Goal: Information Seeking & Learning: Learn about a topic

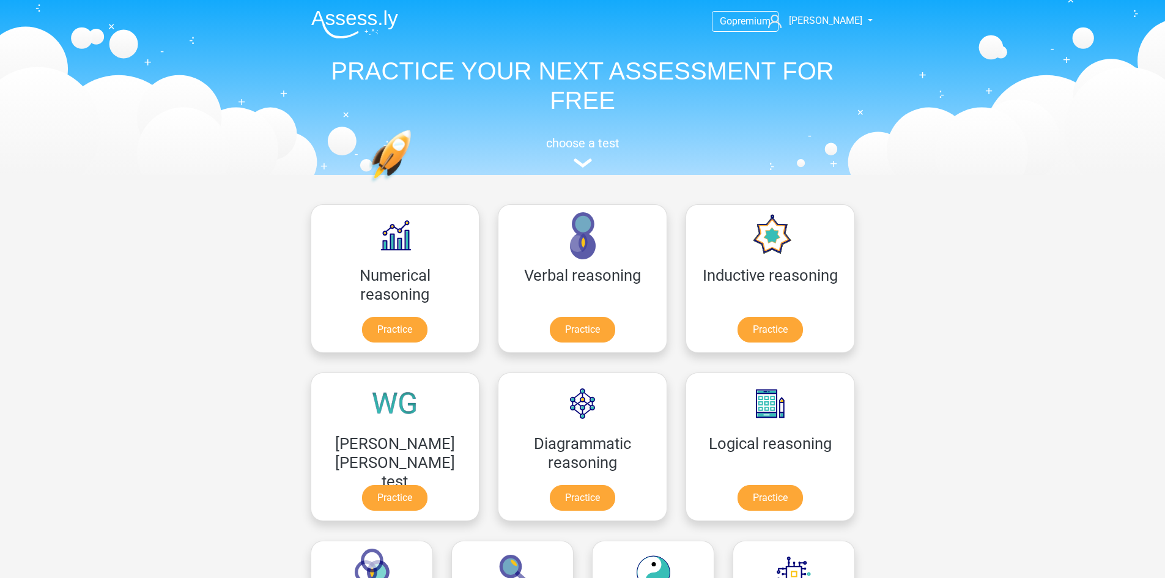
click at [352, 9] on li at bounding box center [350, 22] width 97 height 34
click at [356, 13] on img at bounding box center [354, 24] width 87 height 29
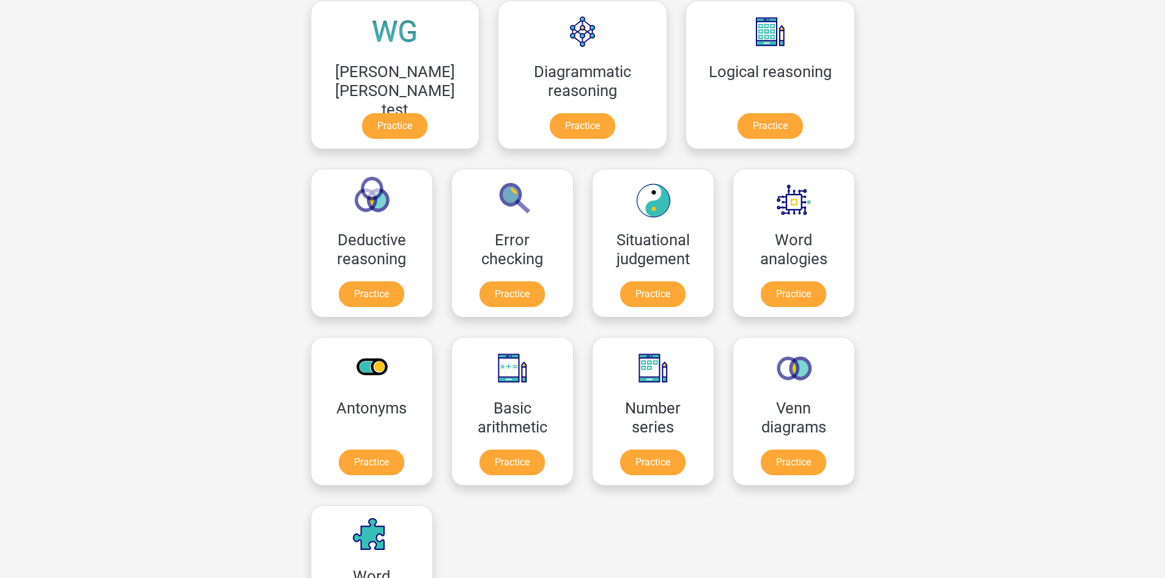
scroll to position [379, 0]
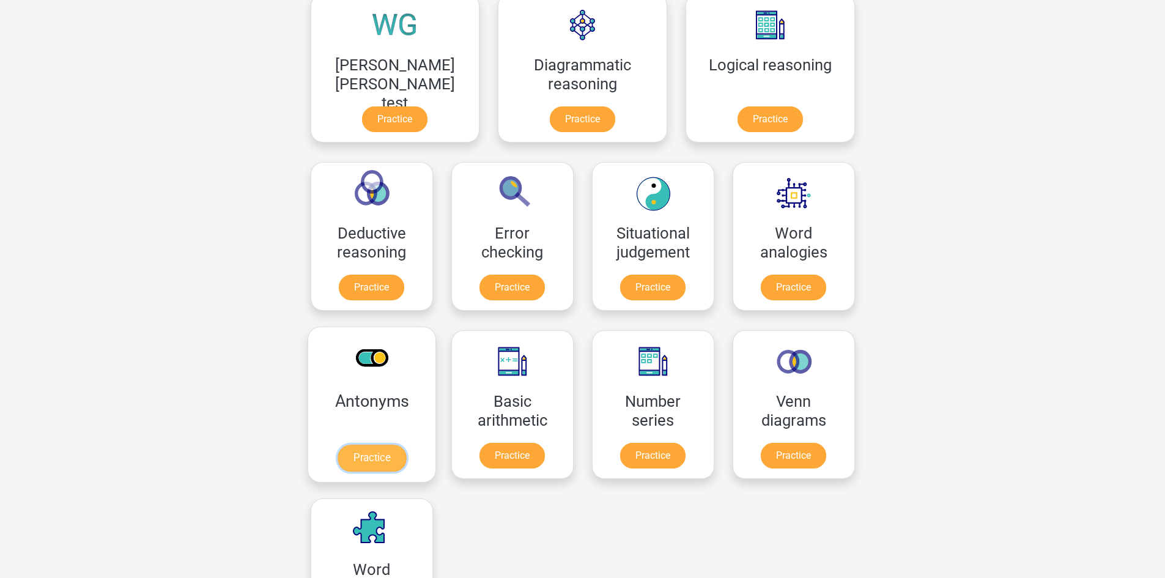
click at [406, 445] on link "Practice" at bounding box center [371, 458] width 69 height 27
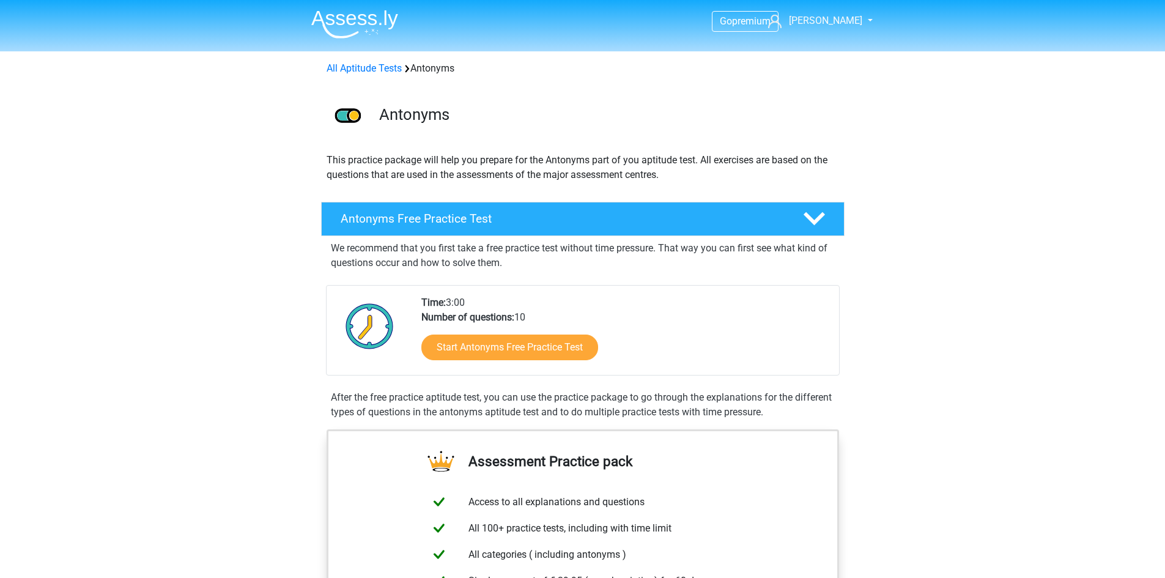
scroll to position [11, 0]
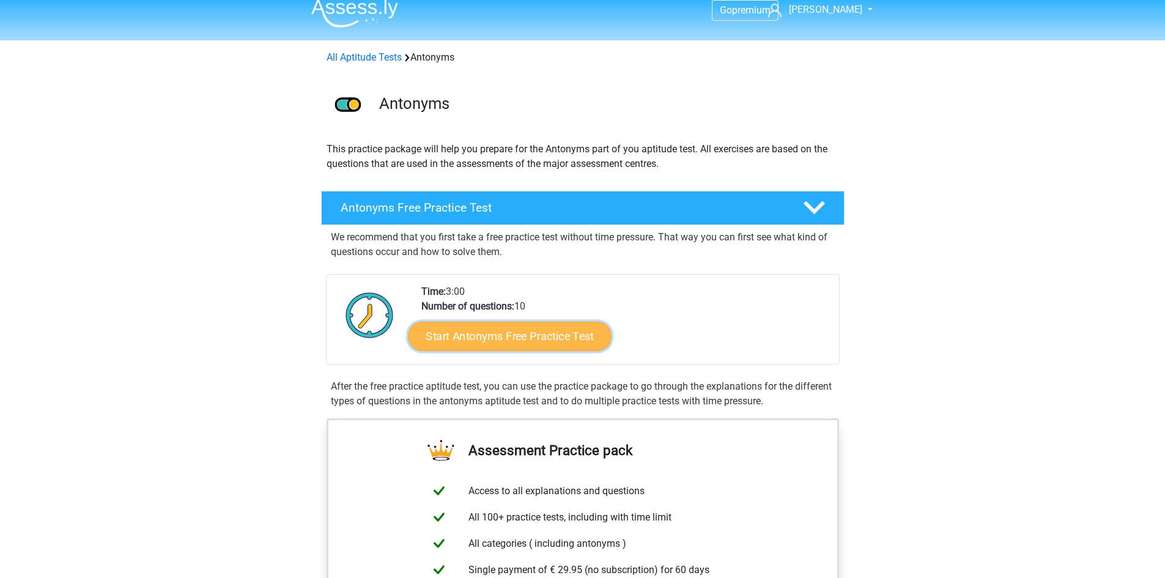
click at [543, 334] on link "Start Antonyms Free Practice Test" at bounding box center [509, 335] width 203 height 29
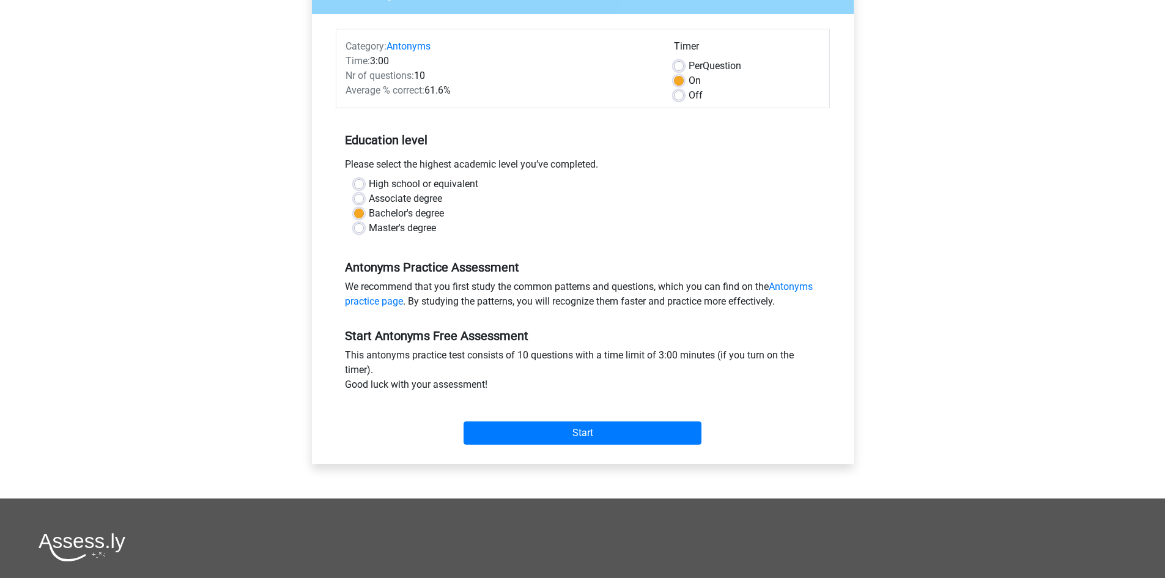
scroll to position [132, 0]
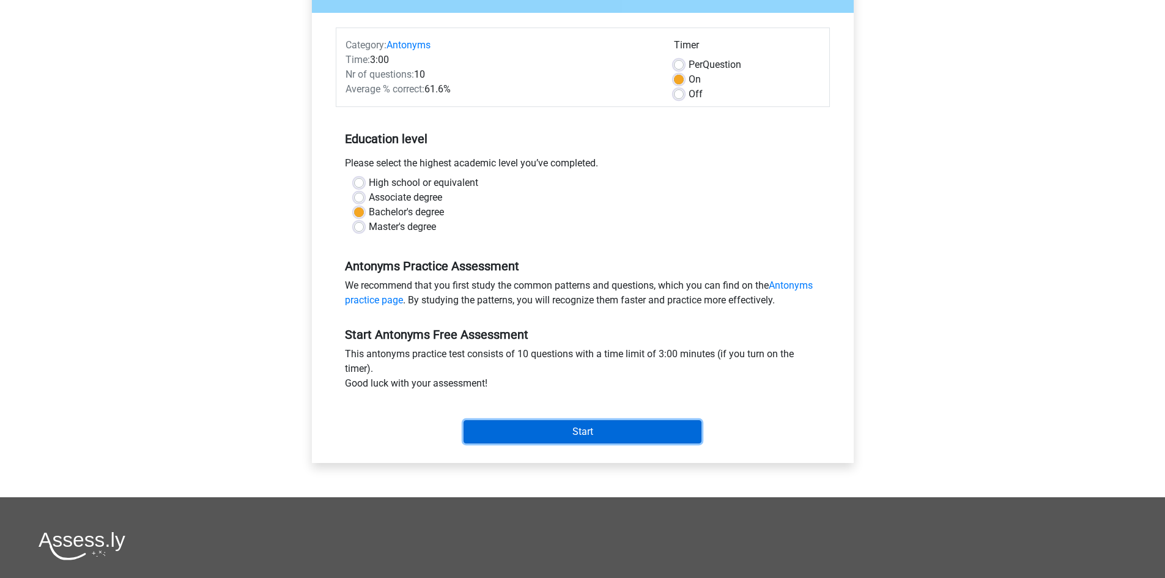
click at [607, 436] on input "Start" at bounding box center [583, 431] width 238 height 23
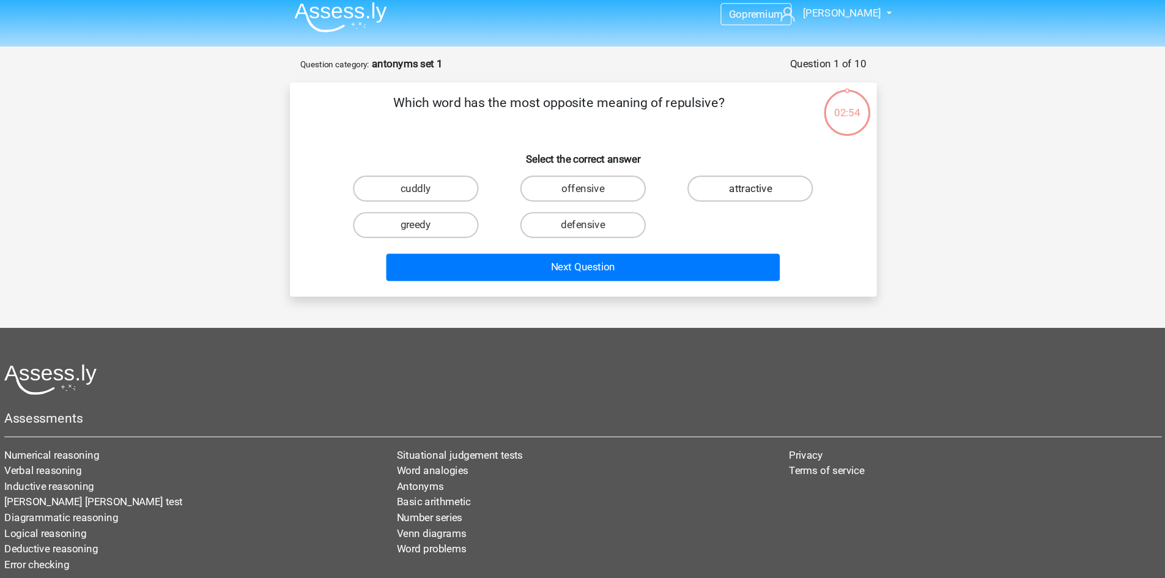
click at [700, 187] on label "attractive" at bounding box center [740, 185] width 118 height 24
click at [740, 187] on input "attractive" at bounding box center [744, 189] width 8 height 8
radio input "true"
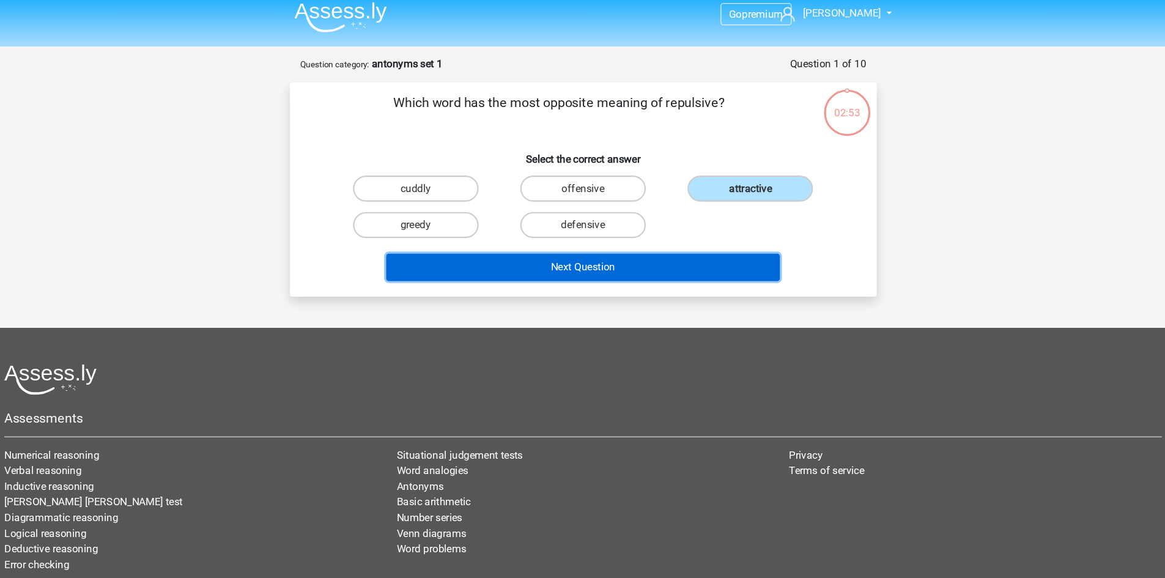
click at [686, 262] on button "Next Question" at bounding box center [583, 260] width 370 height 26
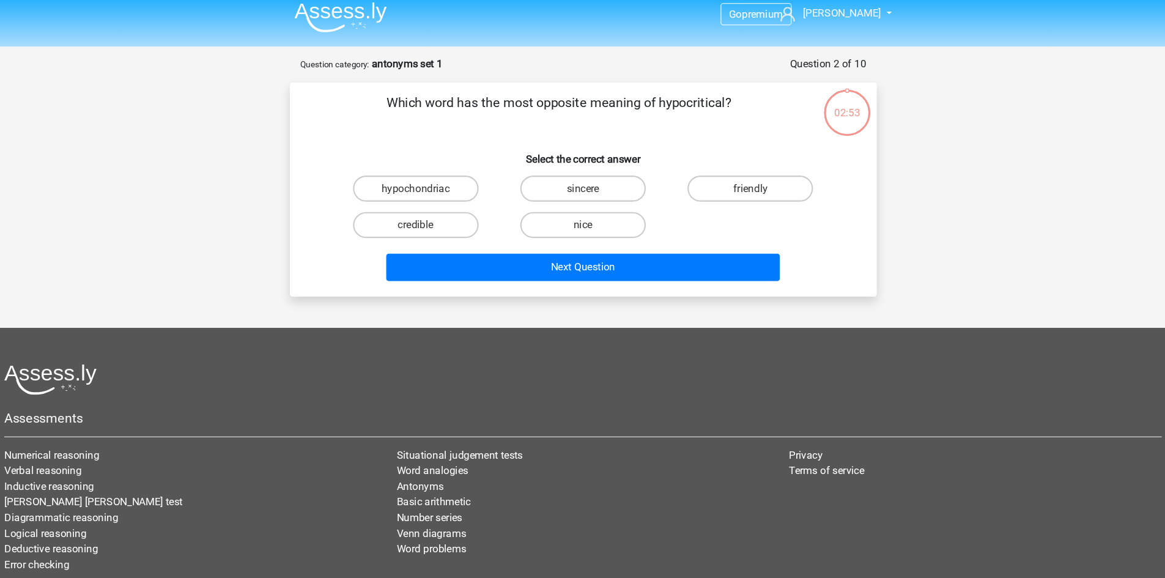
scroll to position [27, 0]
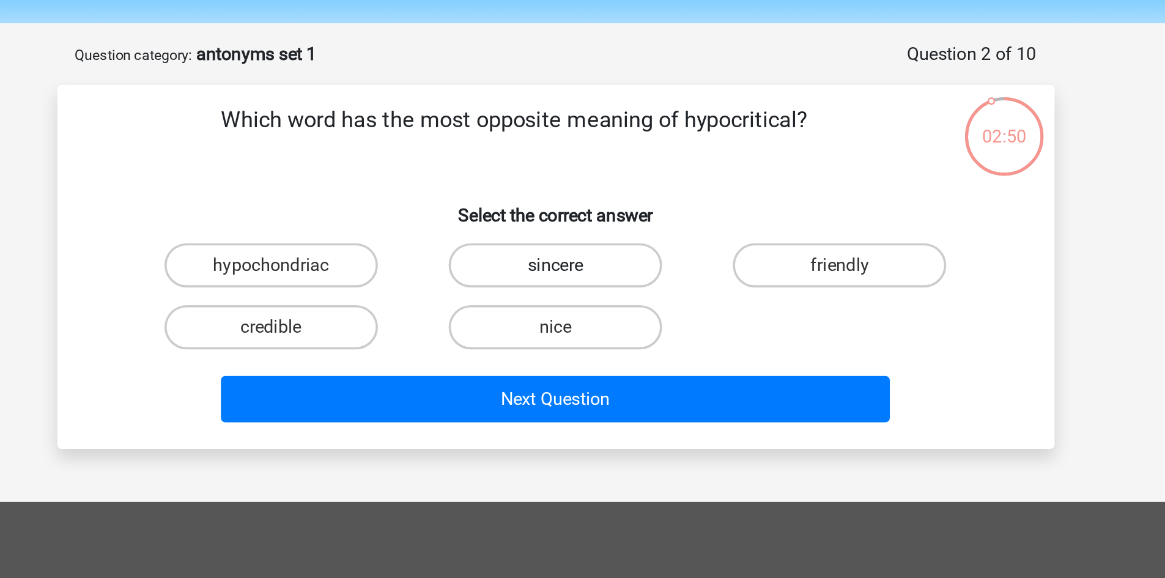
click at [595, 155] on label "sincere" at bounding box center [583, 158] width 118 height 24
click at [590, 158] on input "sincere" at bounding box center [586, 162] width 8 height 8
radio input "true"
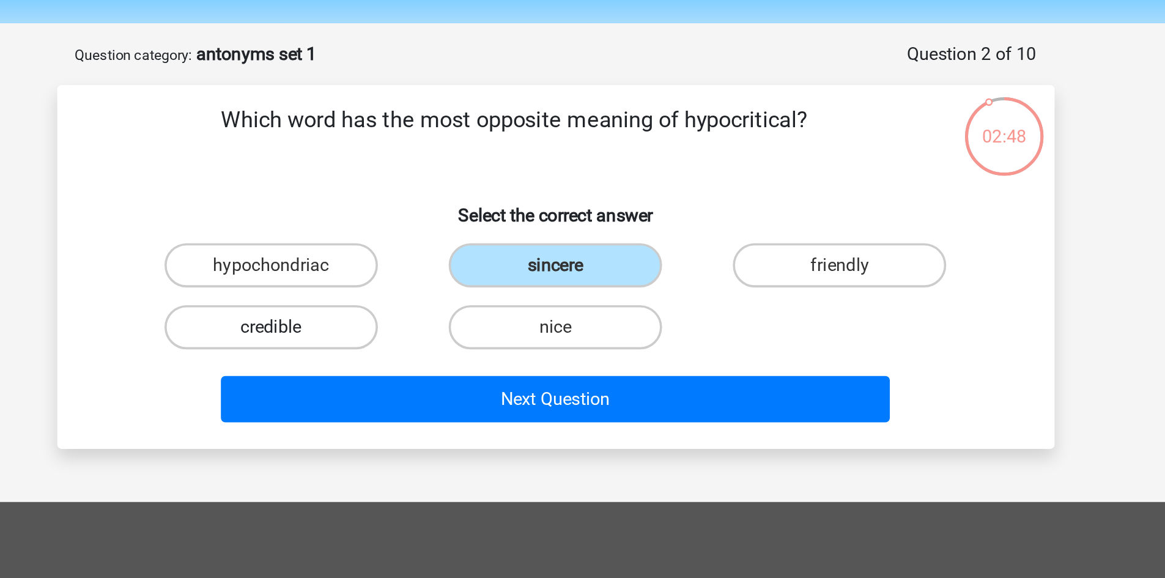
click at [466, 197] on label "credible" at bounding box center [425, 192] width 118 height 24
click at [433, 197] on input "credible" at bounding box center [429, 197] width 8 height 8
radio input "true"
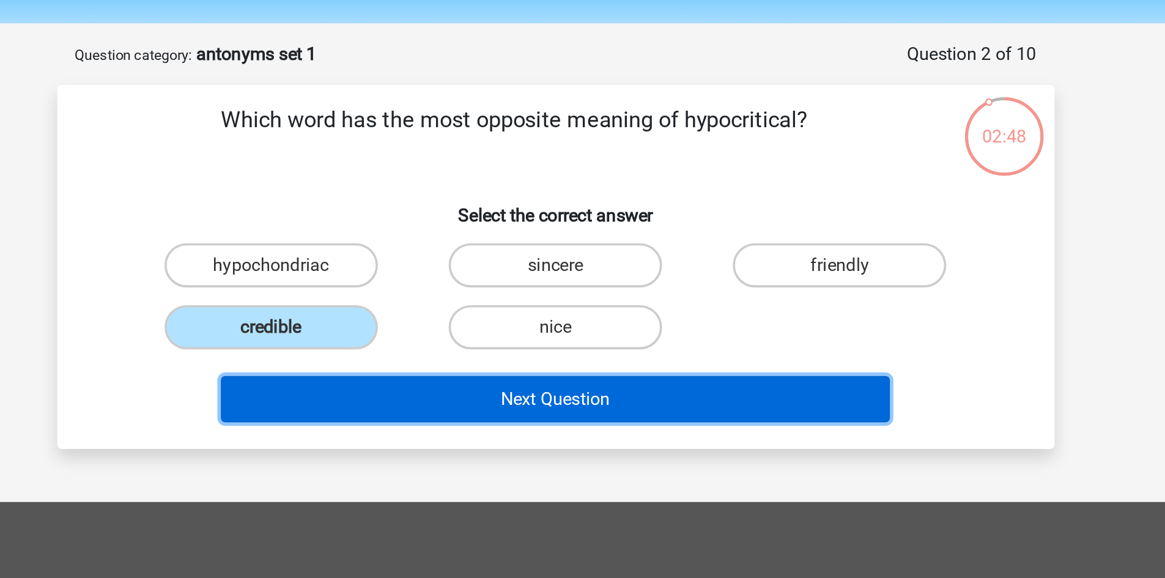
click at [519, 222] on button "Next Question" at bounding box center [583, 233] width 370 height 26
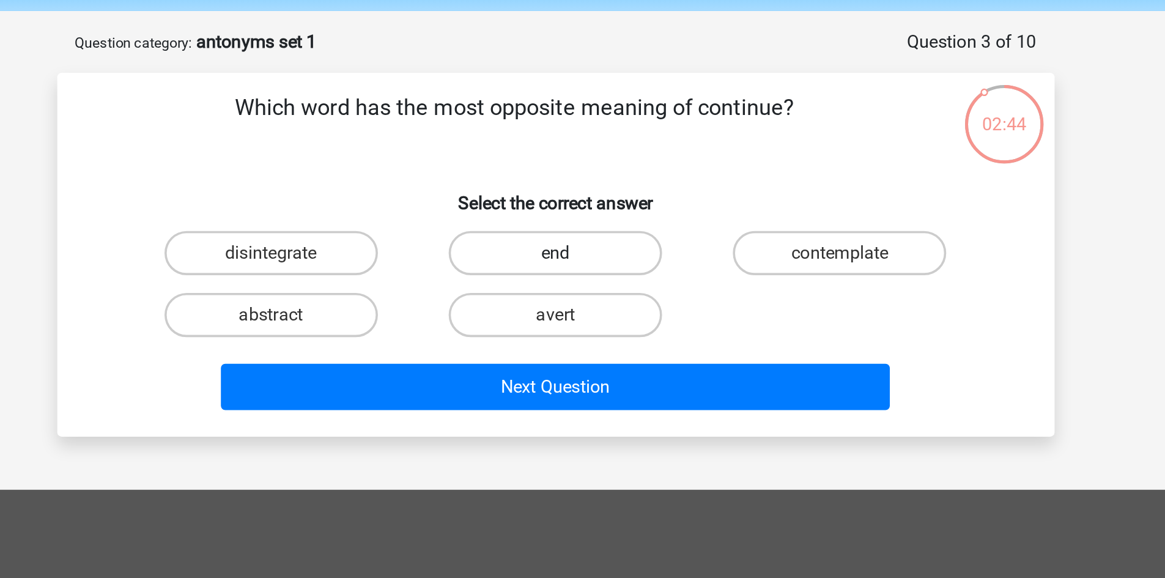
click at [614, 155] on label "end" at bounding box center [583, 158] width 118 height 24
click at [590, 158] on input "end" at bounding box center [586, 162] width 8 height 8
radio input "true"
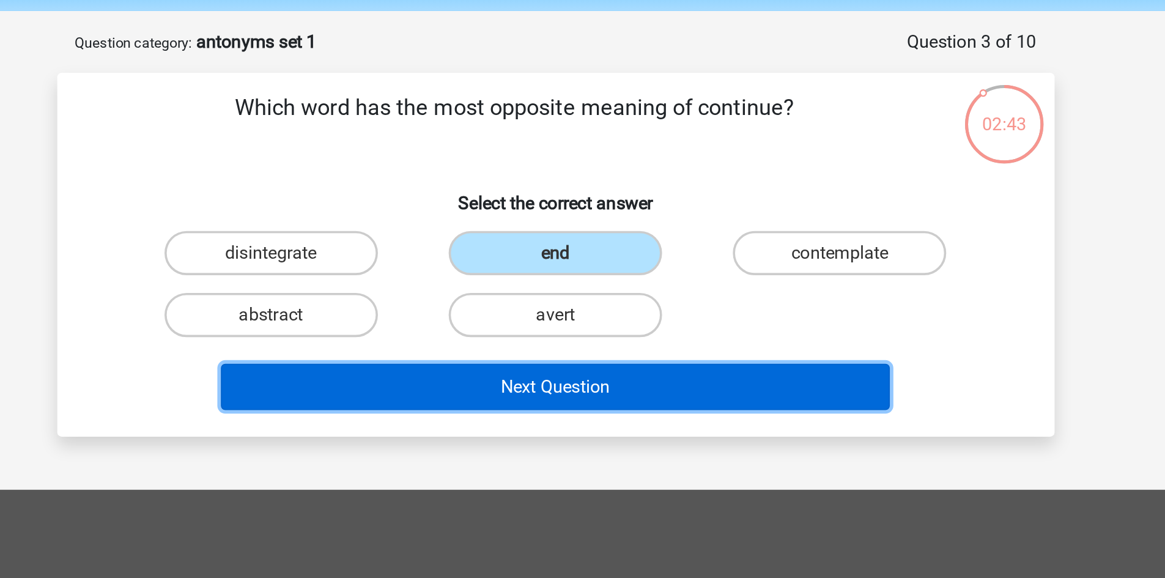
click at [652, 239] on button "Next Question" at bounding box center [583, 233] width 370 height 26
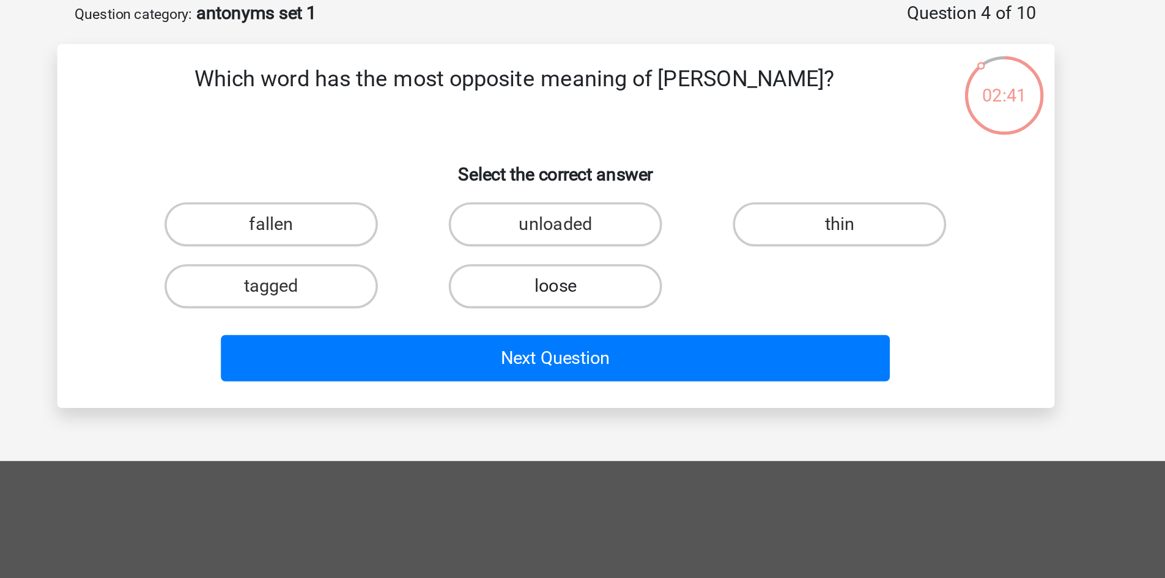
click at [577, 195] on label "loose" at bounding box center [583, 192] width 118 height 24
click at [582, 195] on input "loose" at bounding box center [586, 197] width 8 height 8
radio input "true"
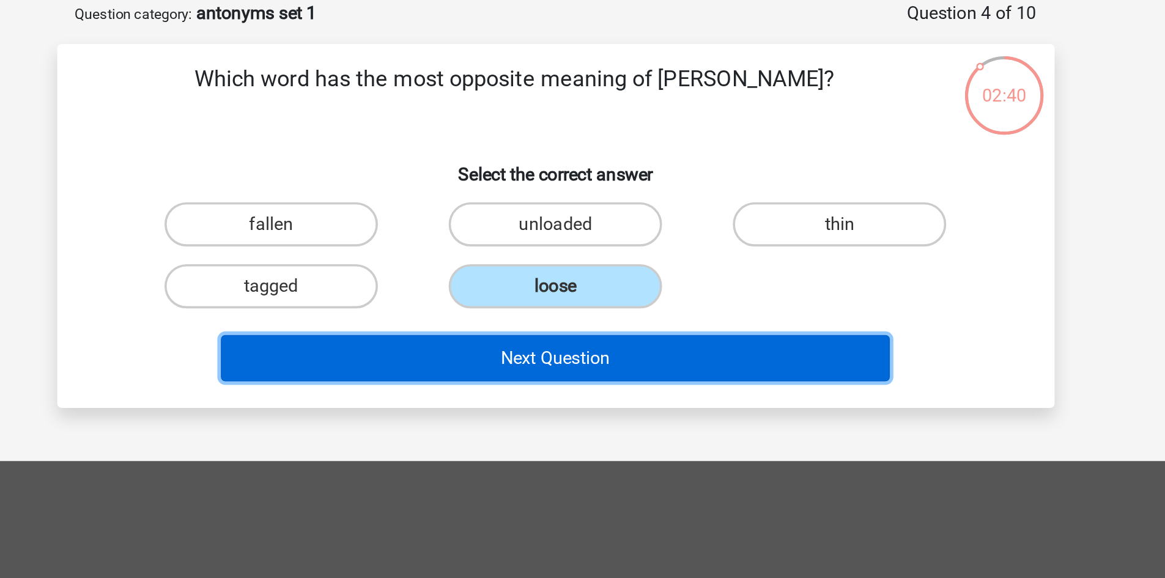
click at [609, 226] on button "Next Question" at bounding box center [583, 233] width 370 height 26
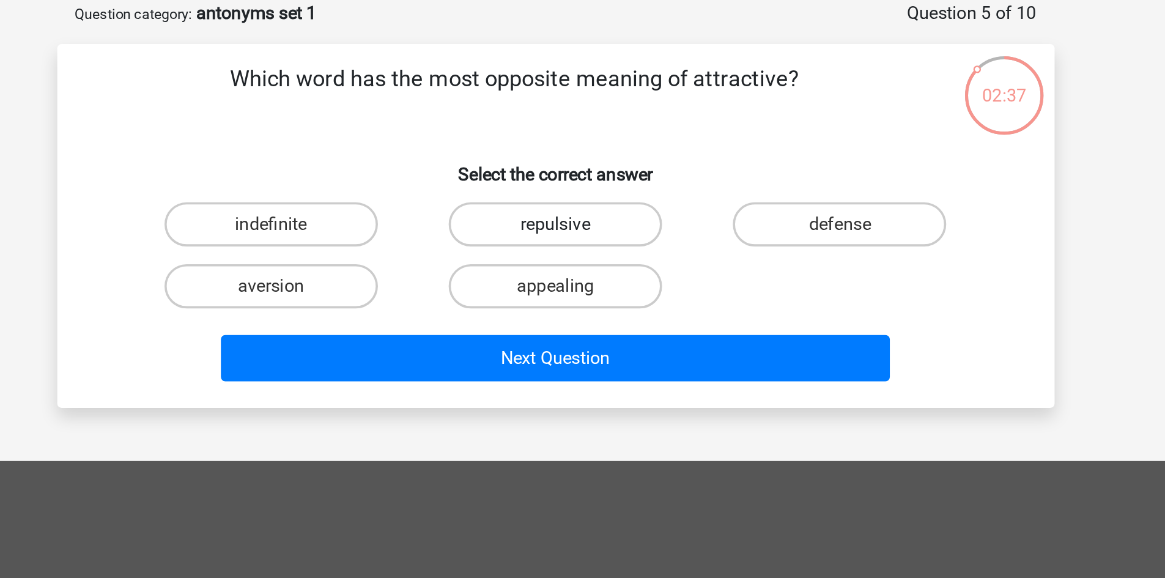
click at [579, 159] on label "repulsive" at bounding box center [583, 158] width 118 height 24
click at [582, 159] on input "repulsive" at bounding box center [586, 162] width 8 height 8
radio input "true"
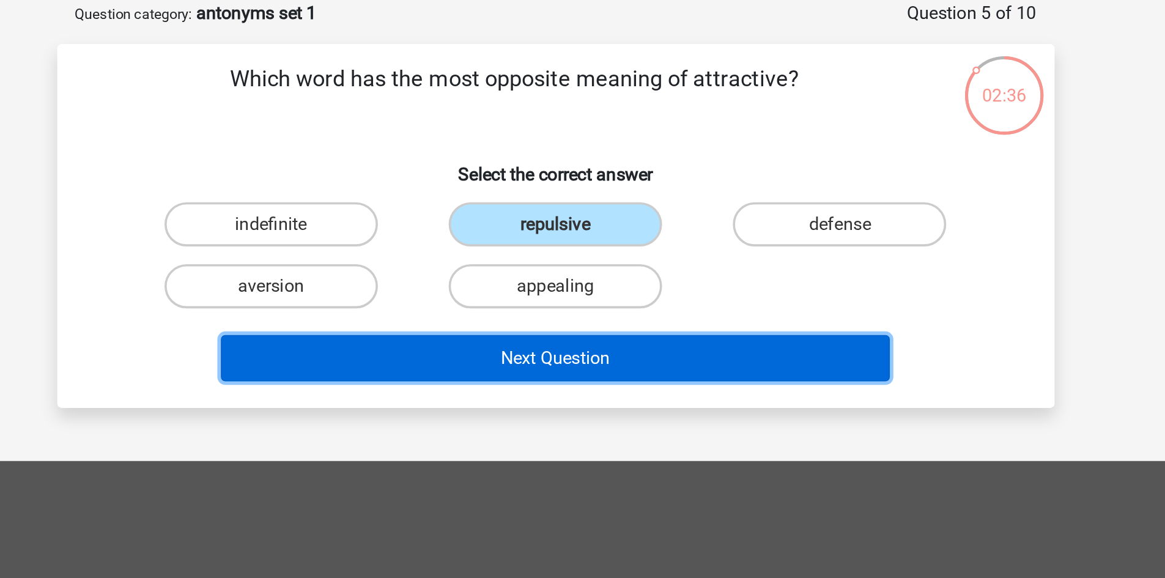
click at [629, 231] on button "Next Question" at bounding box center [583, 233] width 370 height 26
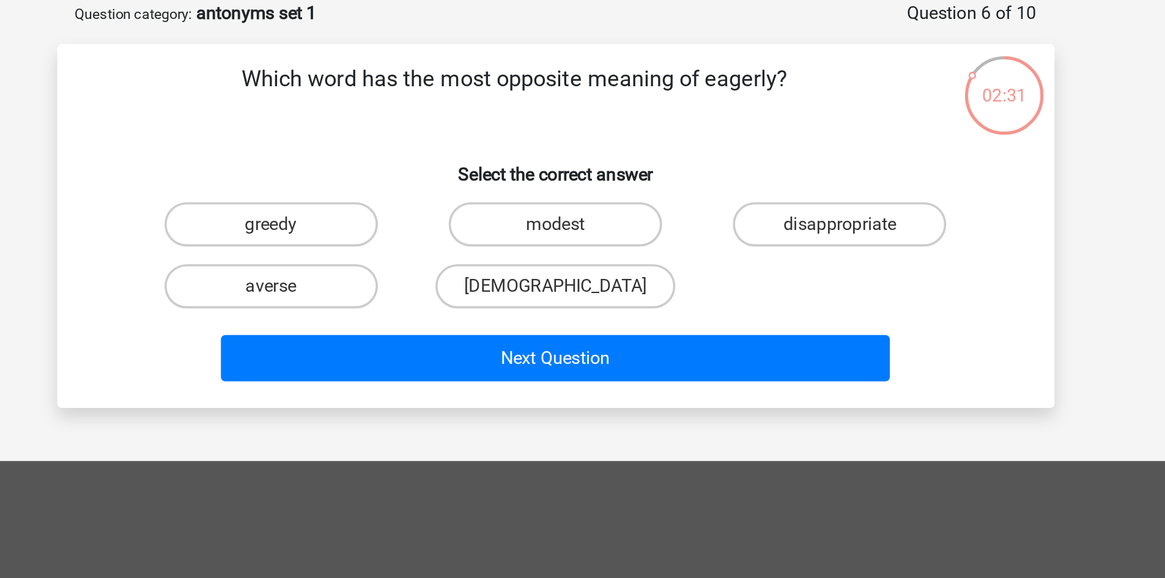
click at [587, 193] on input "[DEMOGRAPHIC_DATA]" at bounding box center [586, 197] width 8 height 8
radio input "true"
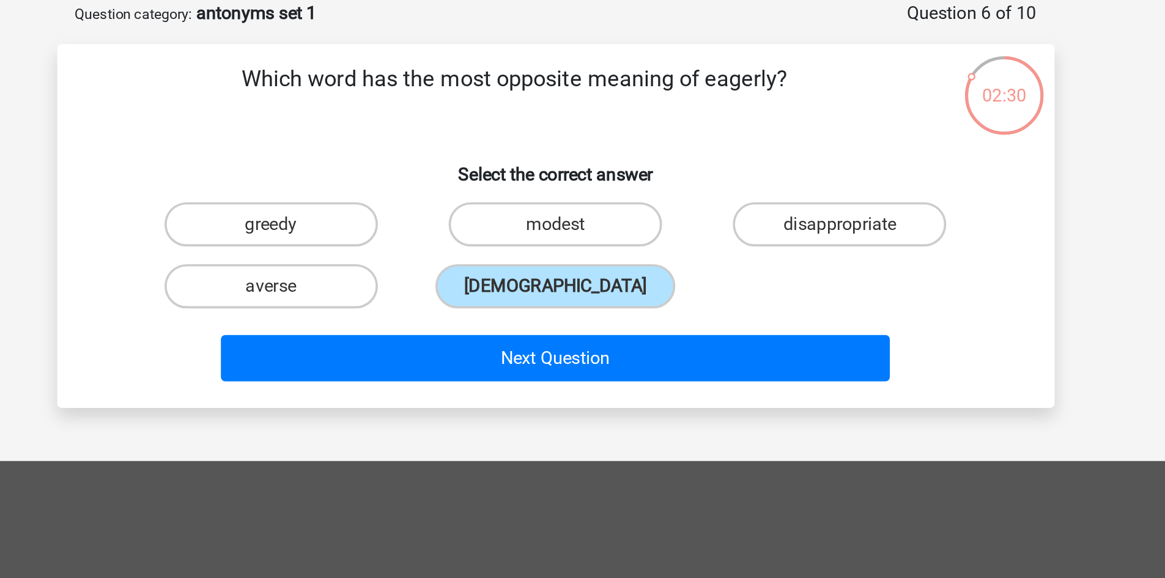
click at [583, 171] on div "modest" at bounding box center [582, 158] width 157 height 34
click at [584, 166] on div "modest" at bounding box center [582, 158] width 147 height 24
click at [584, 161] on input "modest" at bounding box center [586, 162] width 8 height 8
radio input "true"
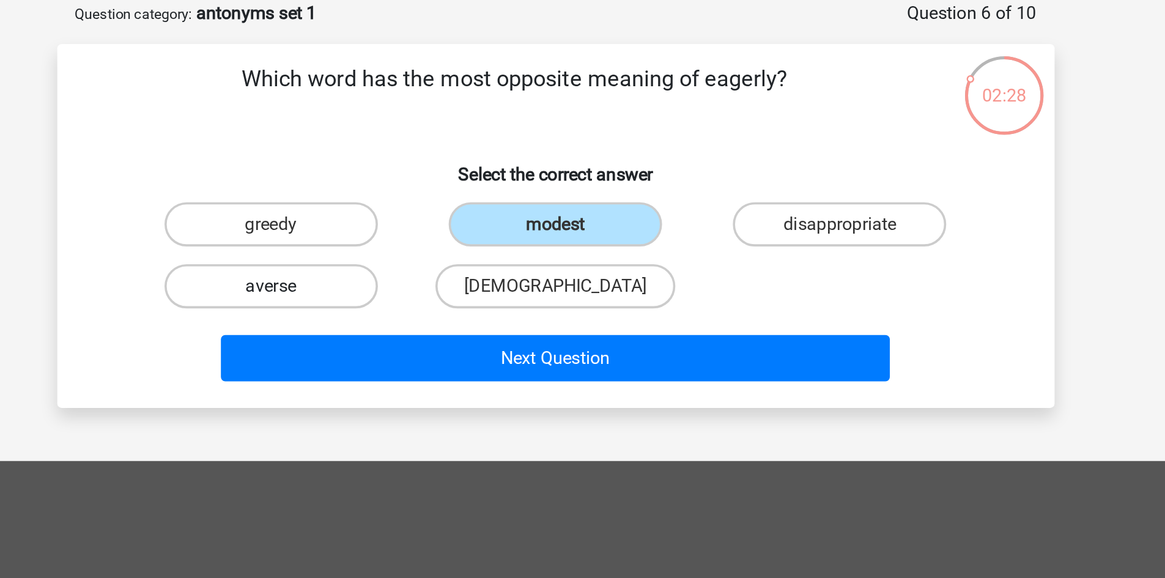
click at [457, 192] on label "averse" at bounding box center [425, 192] width 118 height 24
click at [433, 193] on input "averse" at bounding box center [429, 197] width 8 height 8
radio input "true"
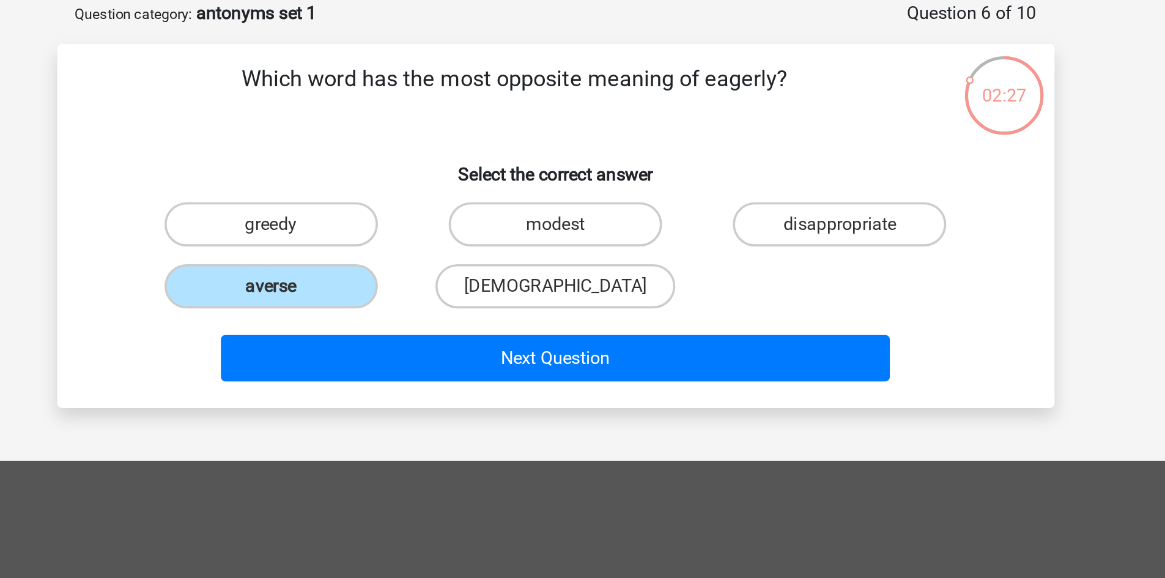
click at [620, 251] on div "Which word has the most opposite meaning of eagerly? Select the correct answer …" at bounding box center [583, 159] width 552 height 201
click at [605, 168] on label "modest" at bounding box center [583, 158] width 118 height 24
click at [590, 166] on input "modest" at bounding box center [586, 162] width 8 height 8
radio input "true"
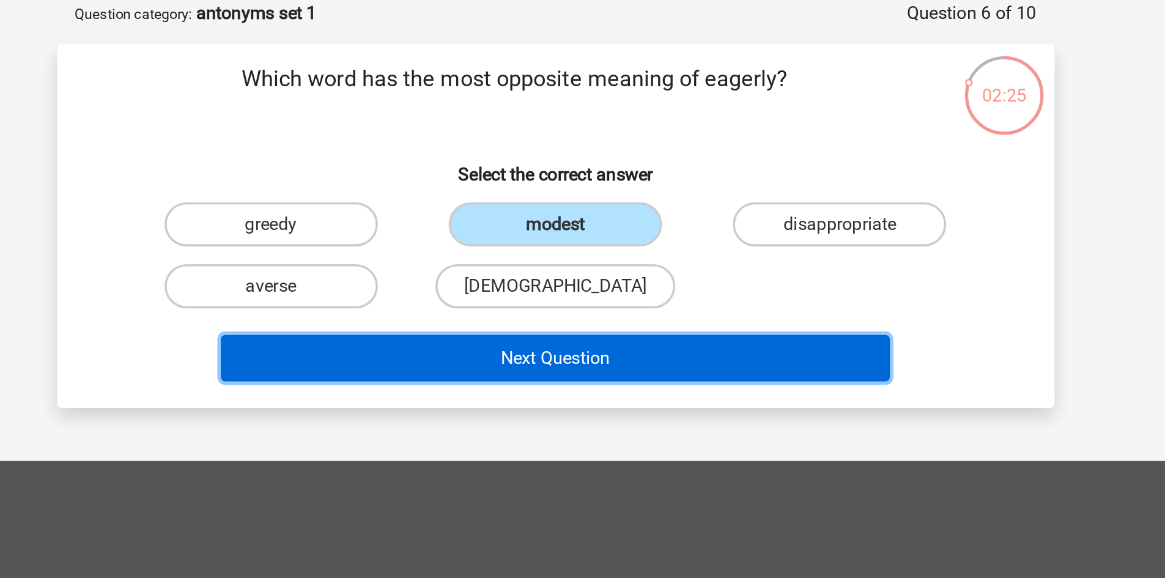
click at [626, 231] on button "Next Question" at bounding box center [583, 233] width 370 height 26
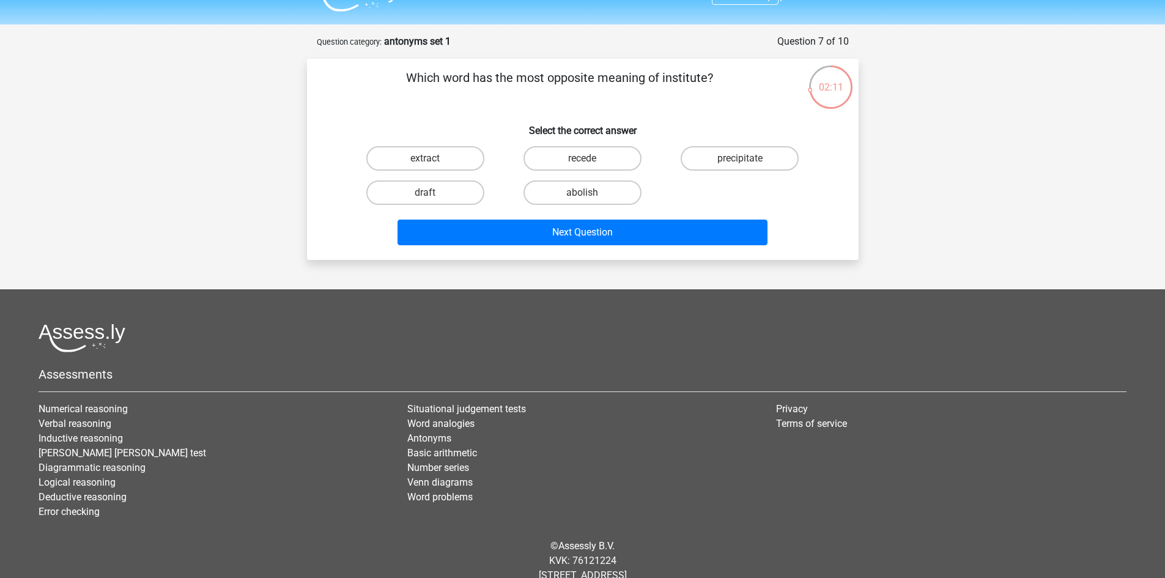
scroll to position [0, 0]
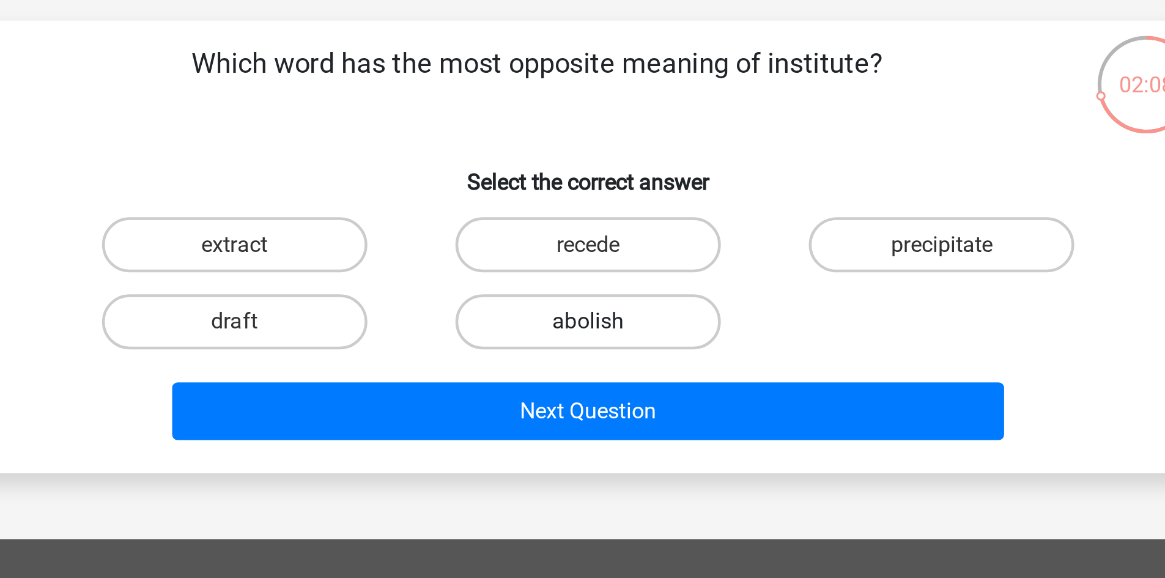
click at [576, 222] on label "abolish" at bounding box center [583, 219] width 118 height 24
click at [582, 222] on input "abolish" at bounding box center [586, 224] width 8 height 8
radio input "true"
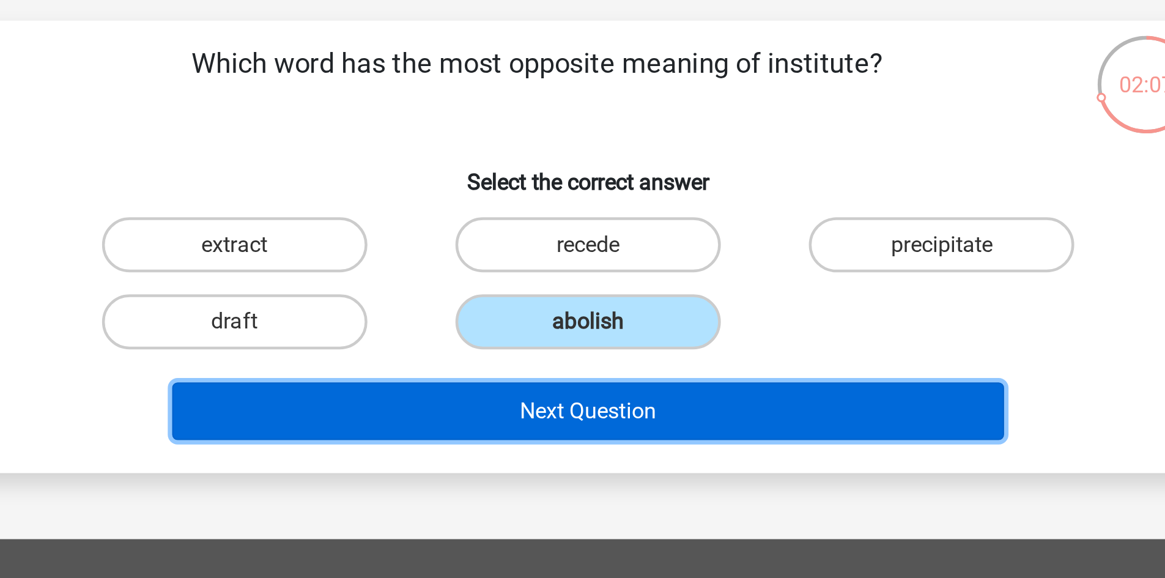
click at [600, 258] on button "Next Question" at bounding box center [583, 260] width 370 height 26
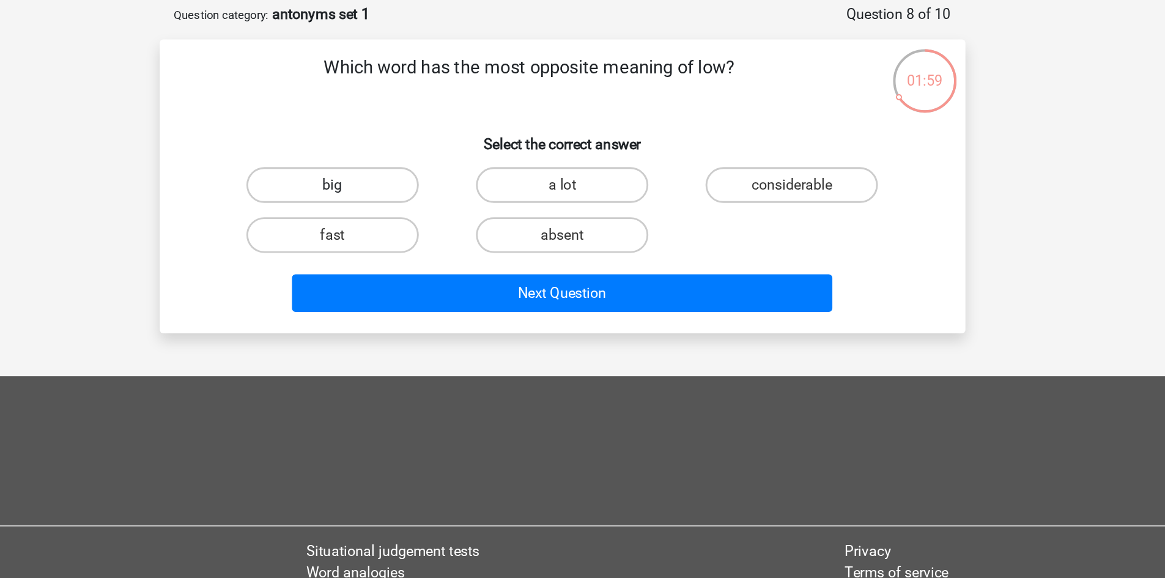
click at [437, 185] on label "big" at bounding box center [425, 185] width 118 height 24
click at [433, 185] on input "big" at bounding box center [429, 189] width 8 height 8
radio input "true"
click at [438, 212] on label "fast" at bounding box center [425, 219] width 118 height 24
click at [433, 220] on input "fast" at bounding box center [429, 224] width 8 height 8
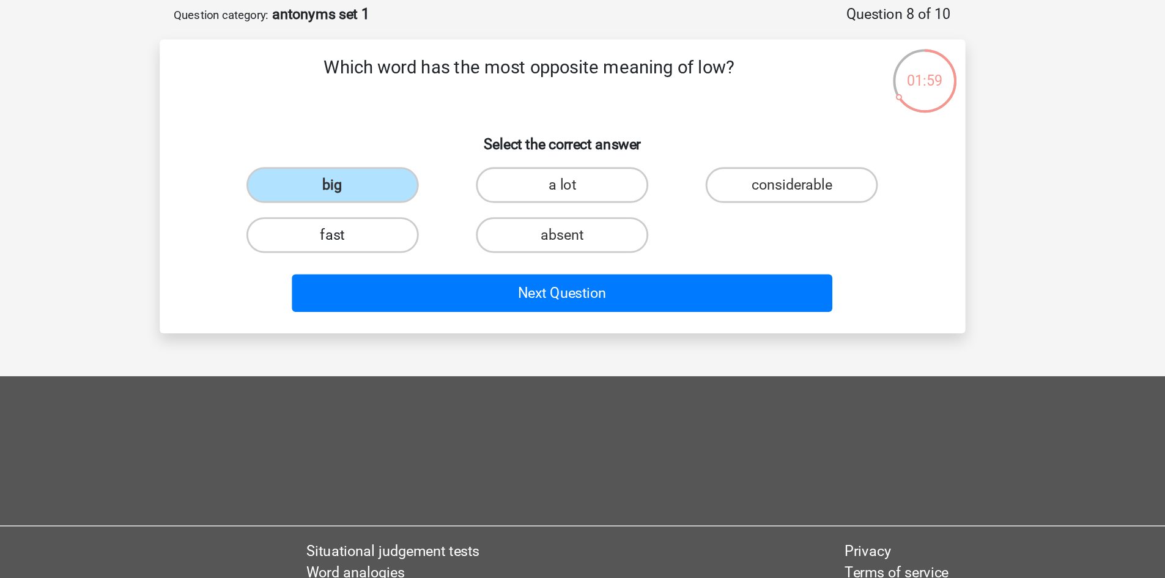
radio input "true"
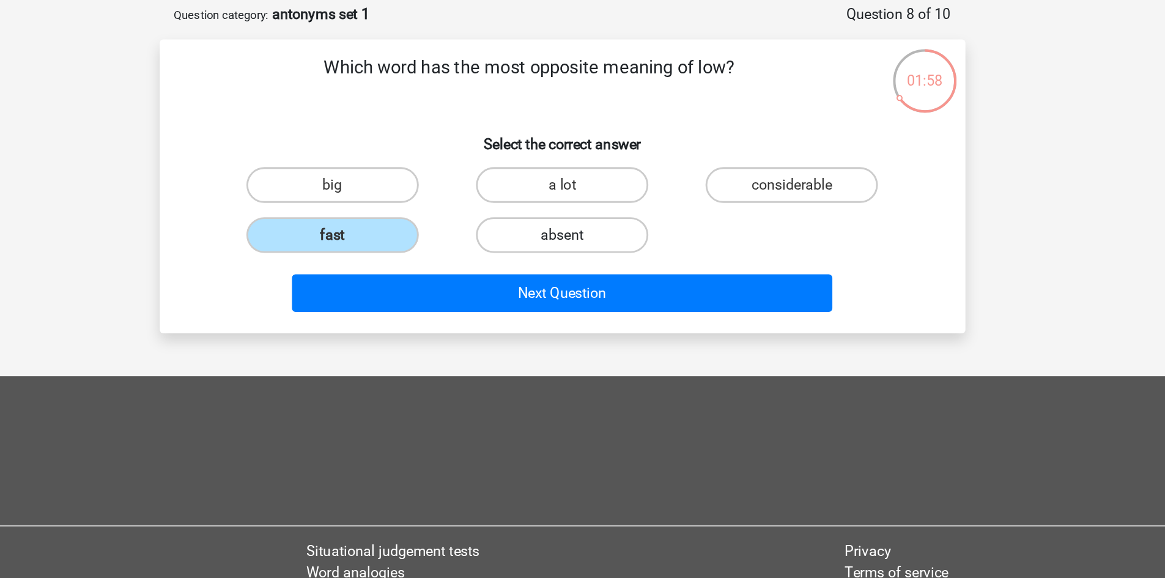
click at [560, 210] on label "absent" at bounding box center [583, 219] width 118 height 24
click at [582, 220] on input "absent" at bounding box center [586, 224] width 8 height 8
radio input "true"
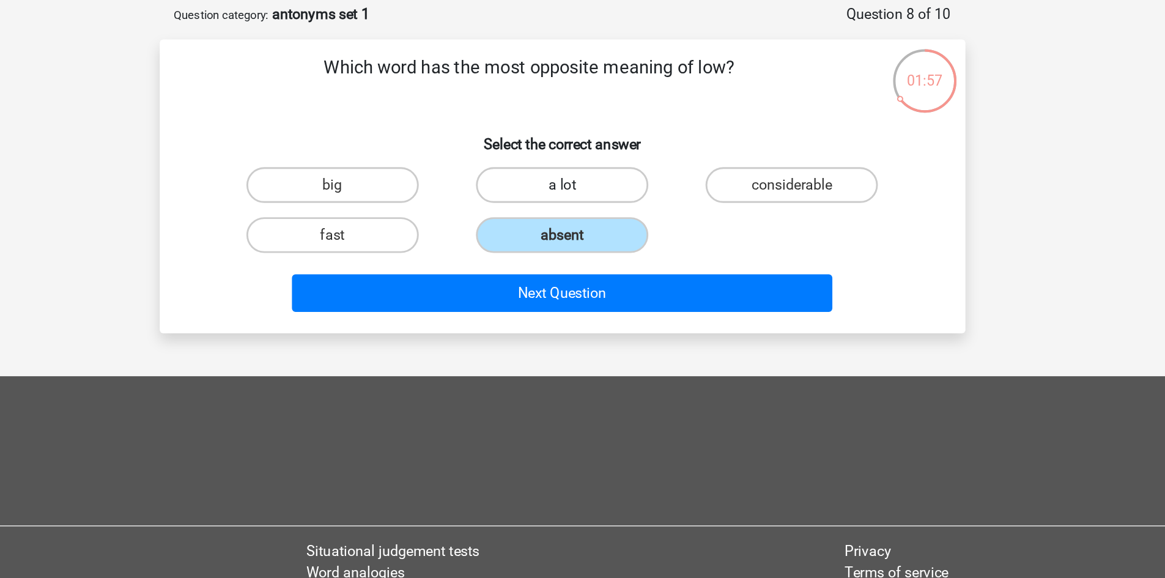
click at [616, 194] on label "a lot" at bounding box center [583, 185] width 118 height 24
click at [590, 193] on input "a lot" at bounding box center [586, 189] width 8 height 8
radio input "true"
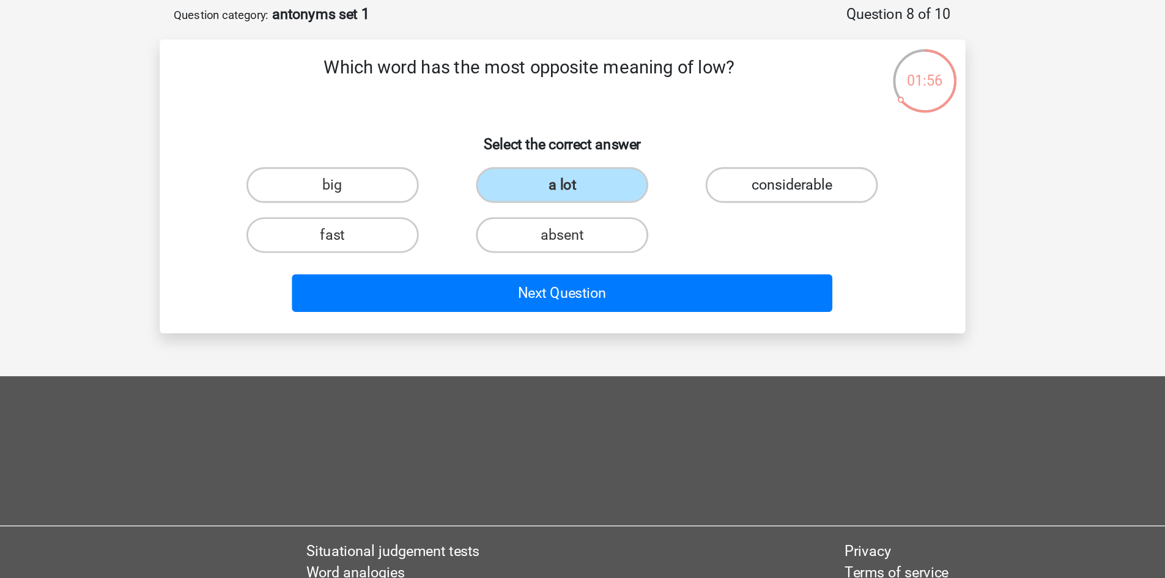
click at [702, 188] on label "considerable" at bounding box center [740, 185] width 118 height 24
click at [740, 188] on input "considerable" at bounding box center [744, 189] width 8 height 8
radio input "true"
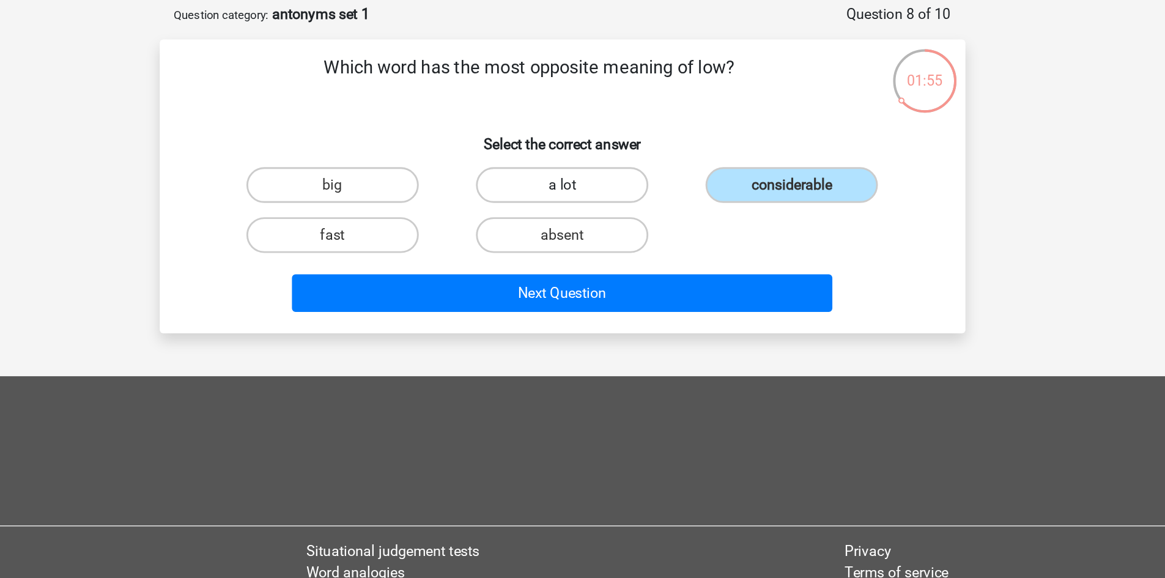
click at [593, 190] on label "a lot" at bounding box center [583, 185] width 118 height 24
click at [590, 190] on input "a lot" at bounding box center [586, 189] width 8 height 8
radio input "true"
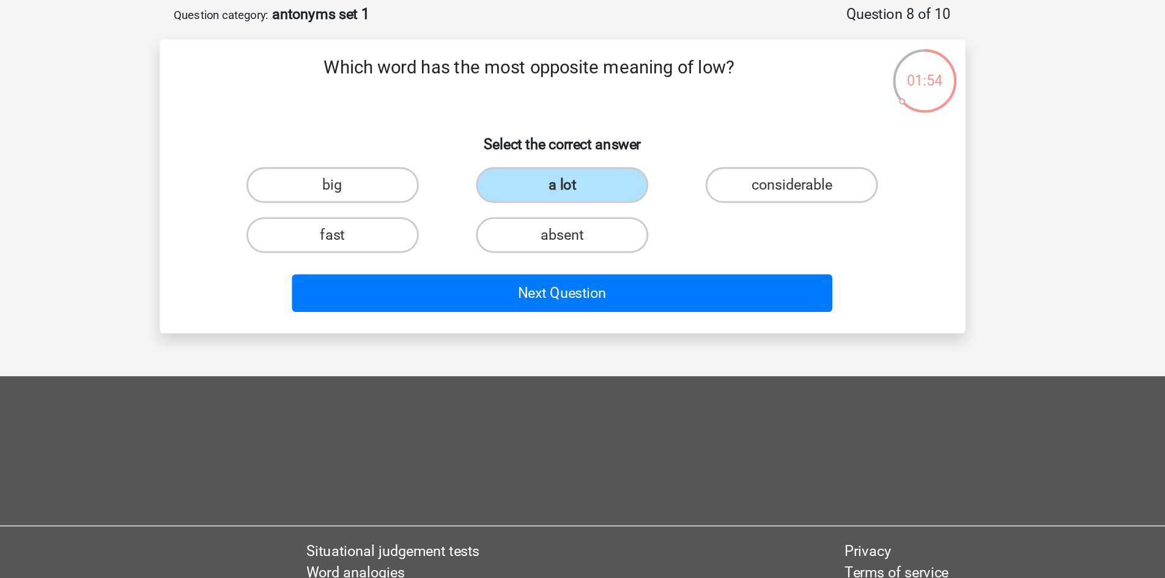
click at [602, 286] on div "Which word has the most opposite meaning of low? Select the correct answer big …" at bounding box center [583, 186] width 552 height 201
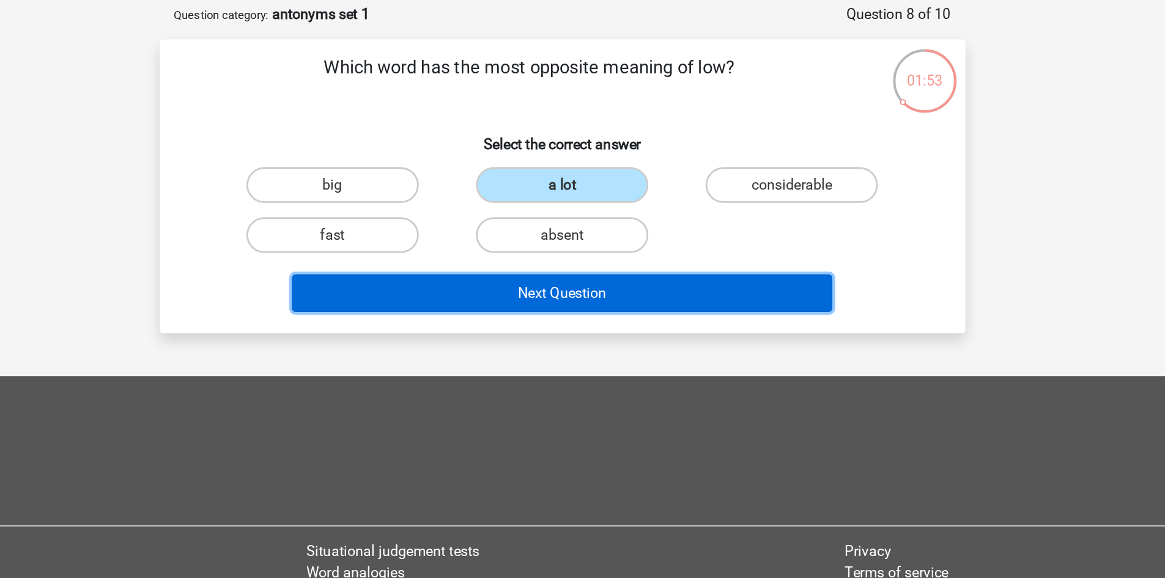
click at [598, 248] on button "Next Question" at bounding box center [583, 260] width 370 height 26
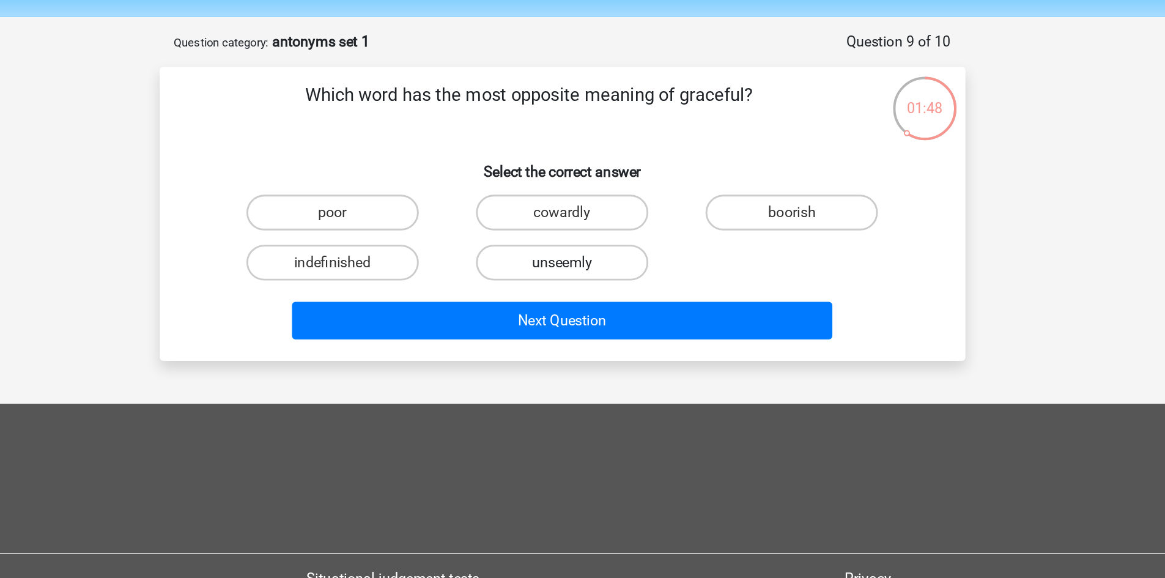
click at [583, 216] on label "unseemly" at bounding box center [583, 219] width 118 height 24
click at [583, 220] on input "unseemly" at bounding box center [586, 224] width 8 height 8
radio input "true"
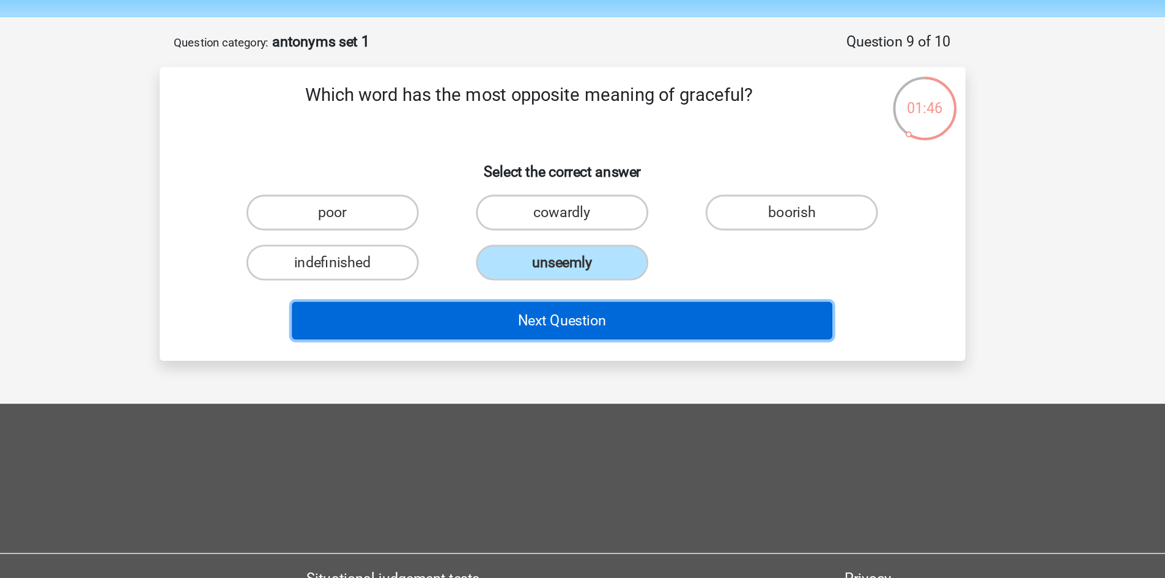
click at [619, 272] on button "Next Question" at bounding box center [583, 260] width 370 height 26
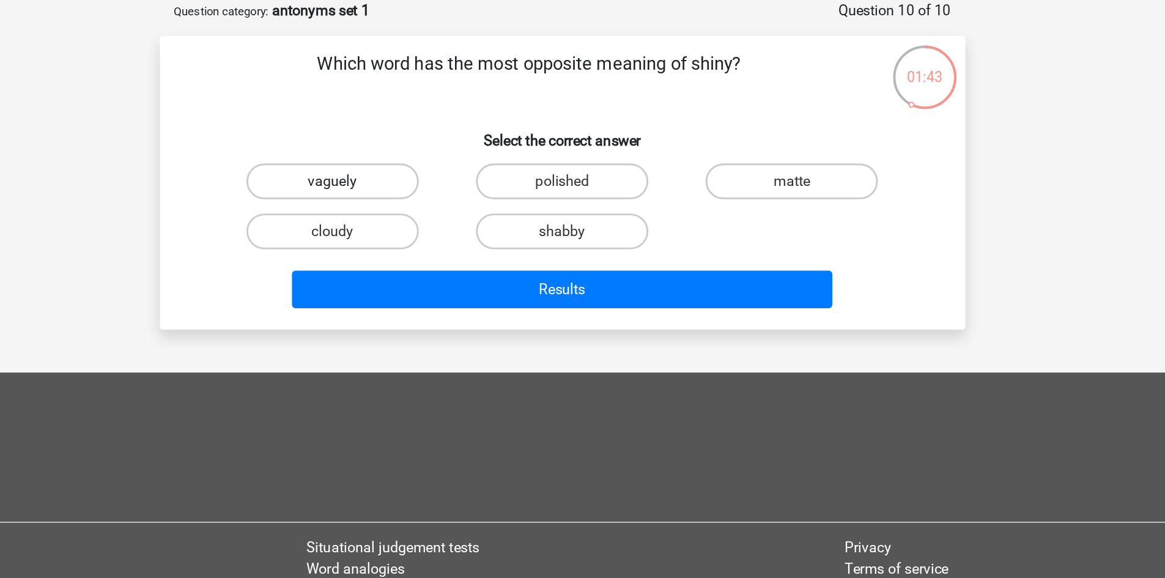
click at [450, 193] on label "vaguely" at bounding box center [425, 185] width 118 height 24
click at [433, 193] on input "vaguely" at bounding box center [429, 189] width 8 height 8
radio input "true"
drag, startPoint x: 471, startPoint y: 217, endPoint x: 529, endPoint y: 202, distance: 60.1
click at [472, 217] on label "cloudy" at bounding box center [425, 219] width 118 height 24
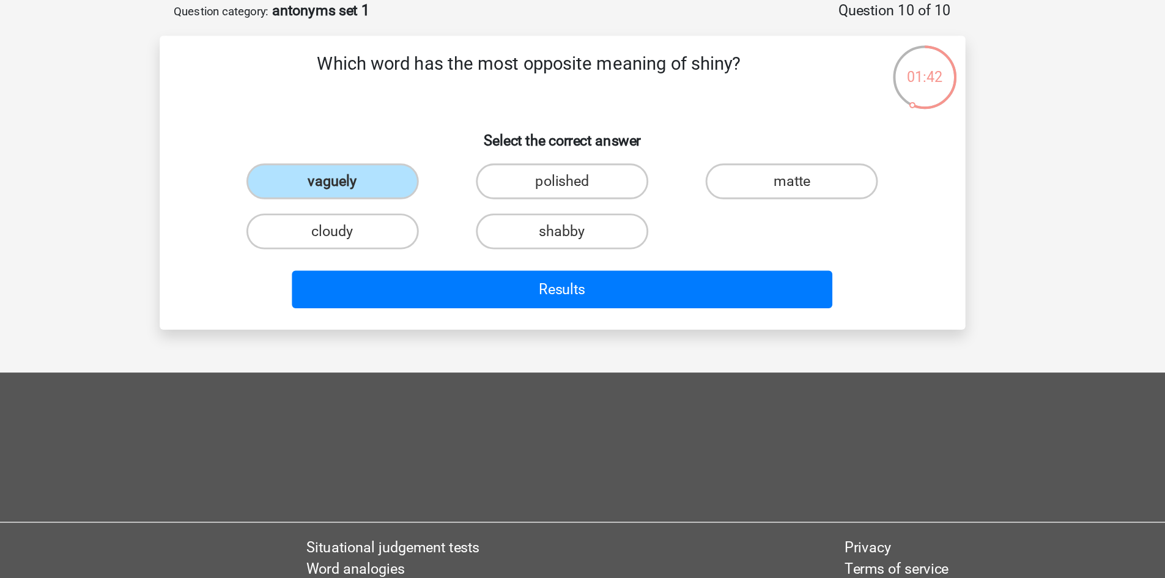
click at [433, 220] on input "cloudy" at bounding box center [429, 224] width 8 height 8
radio input "true"
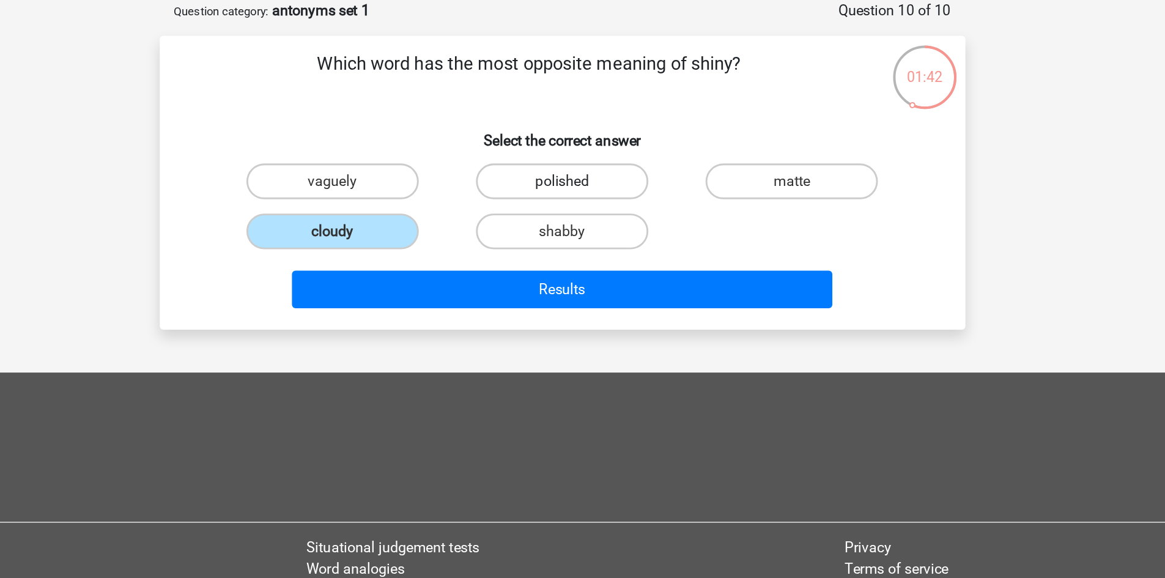
click at [563, 184] on label "polished" at bounding box center [583, 185] width 118 height 24
click at [582, 185] on input "polished" at bounding box center [586, 189] width 8 height 8
radio input "true"
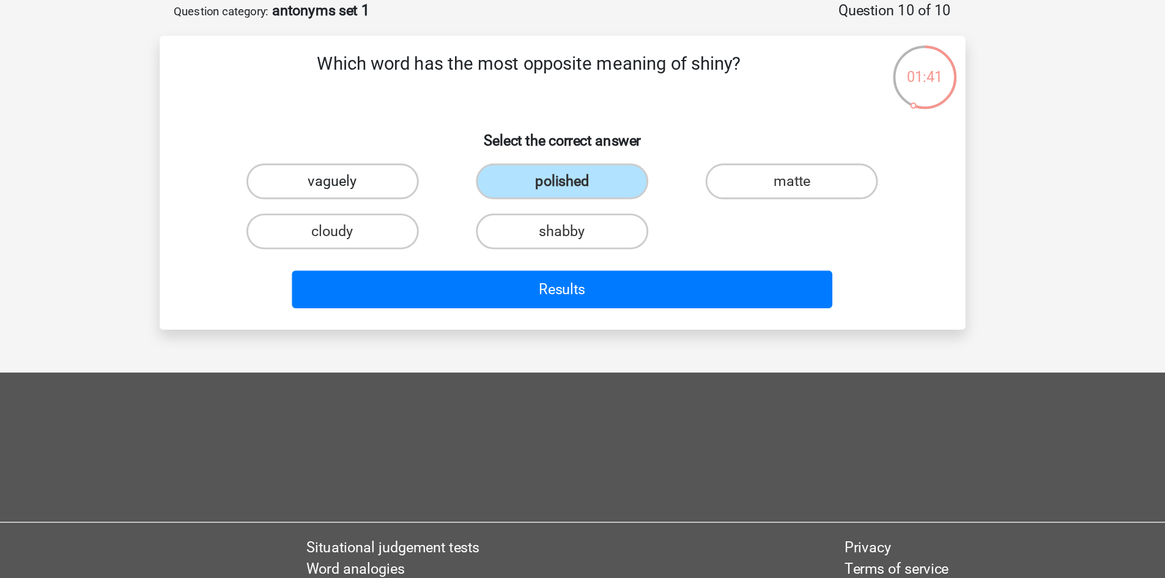
click at [458, 178] on label "vaguely" at bounding box center [425, 185] width 118 height 24
click at [433, 185] on input "vaguely" at bounding box center [429, 189] width 8 height 8
radio input "true"
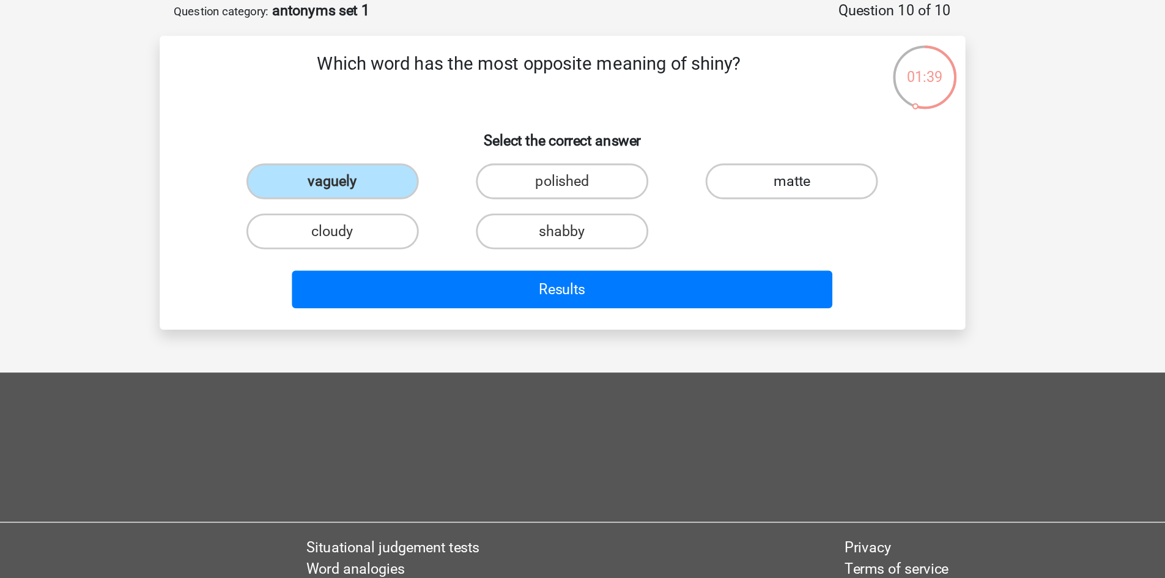
click at [732, 190] on label "matte" at bounding box center [740, 185] width 118 height 24
click at [740, 190] on input "matte" at bounding box center [744, 189] width 8 height 8
radio input "true"
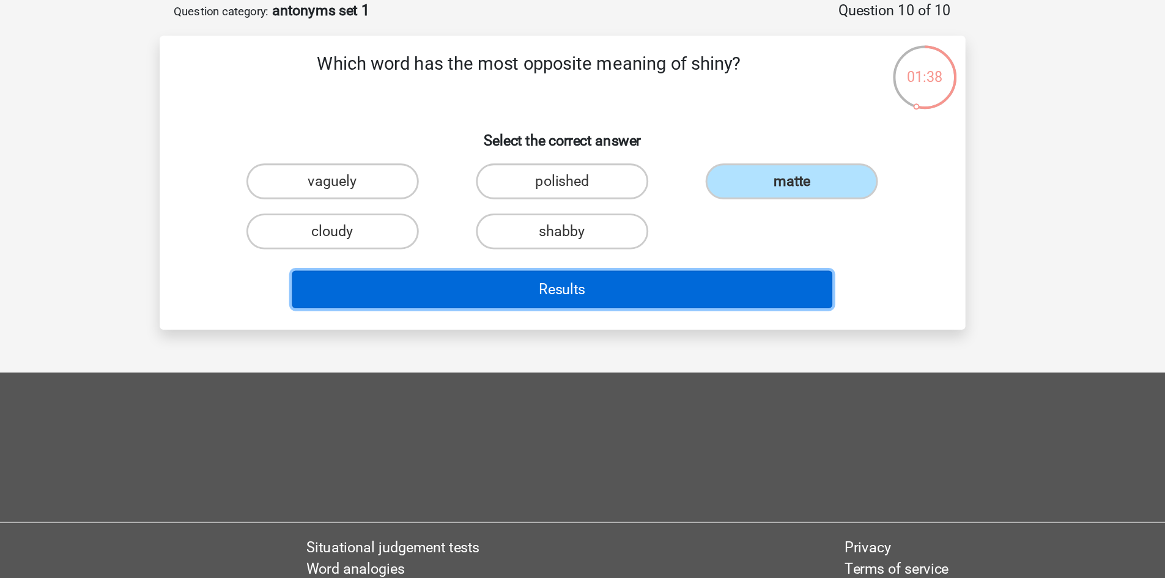
click at [710, 254] on button "Results" at bounding box center [583, 260] width 370 height 26
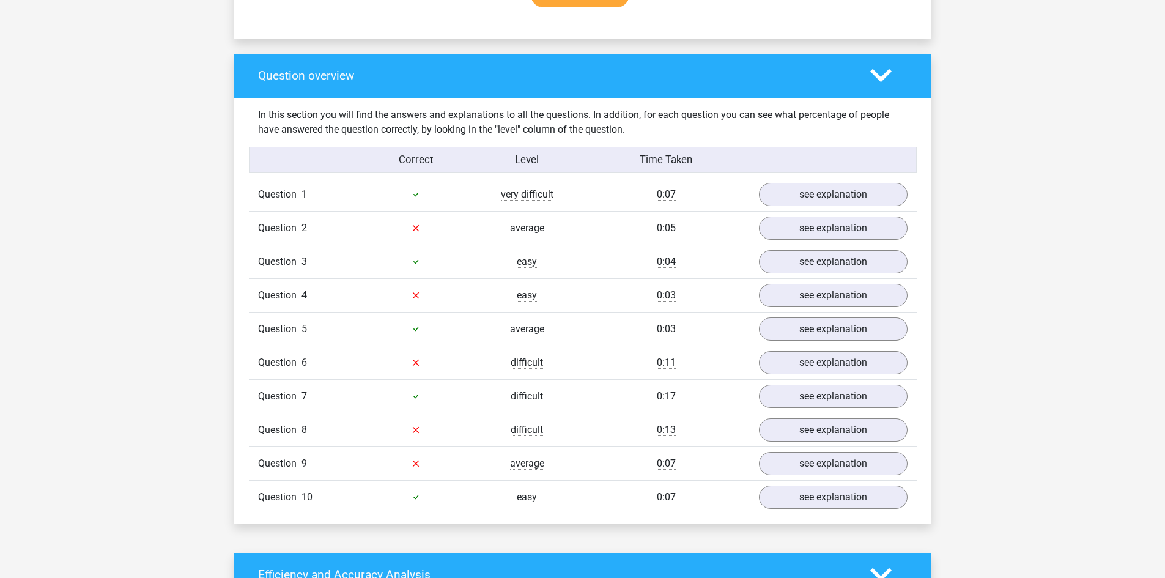
scroll to position [855, 0]
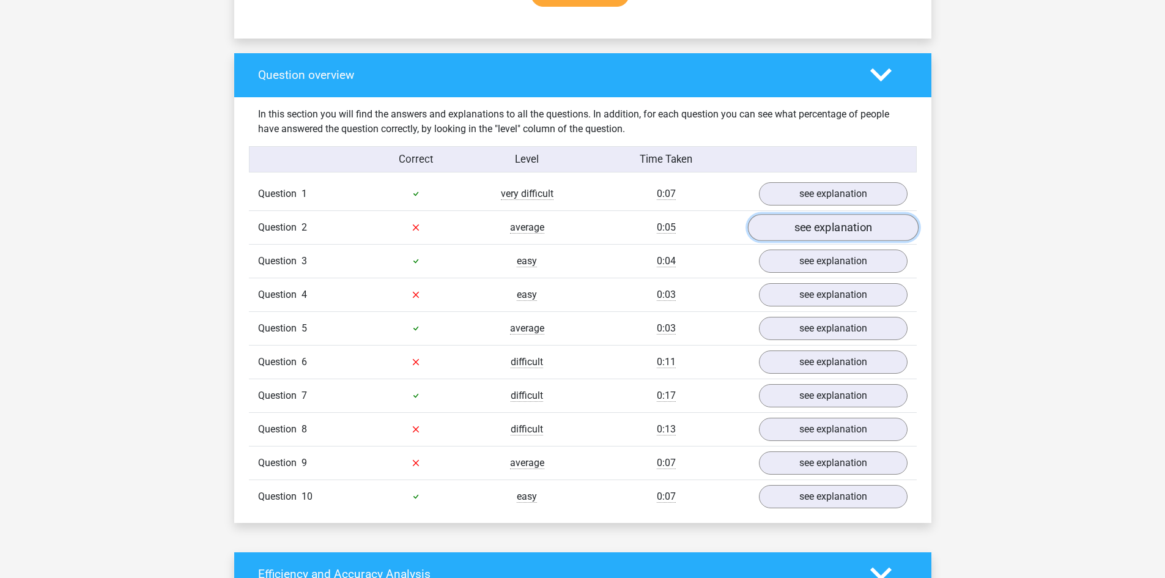
click at [804, 228] on link "see explanation" at bounding box center [833, 227] width 171 height 27
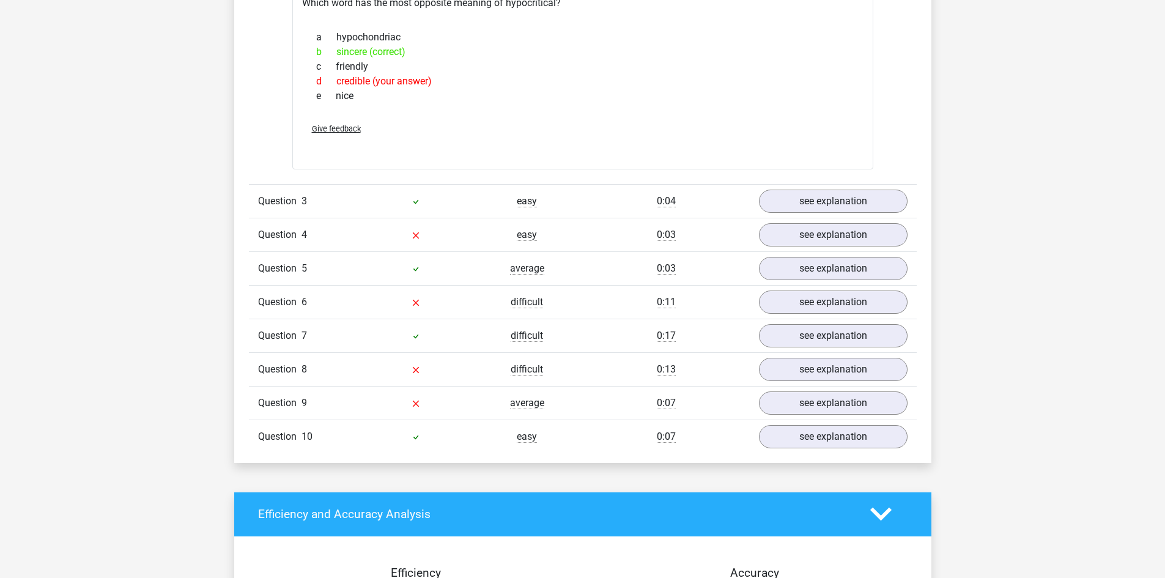
scroll to position [1128, 0]
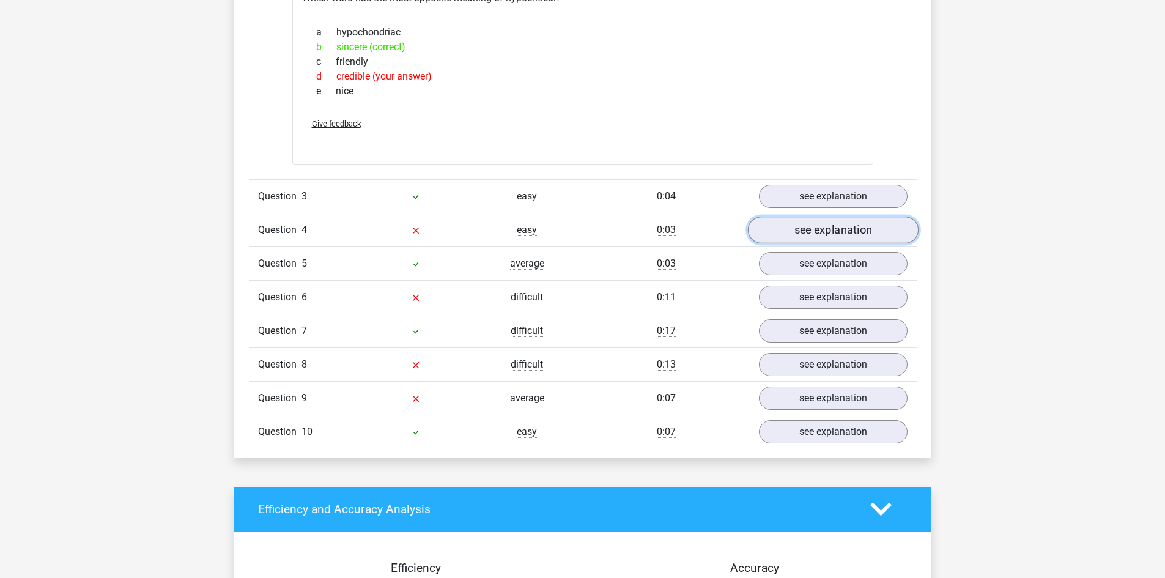
click at [816, 226] on link "see explanation" at bounding box center [833, 230] width 171 height 27
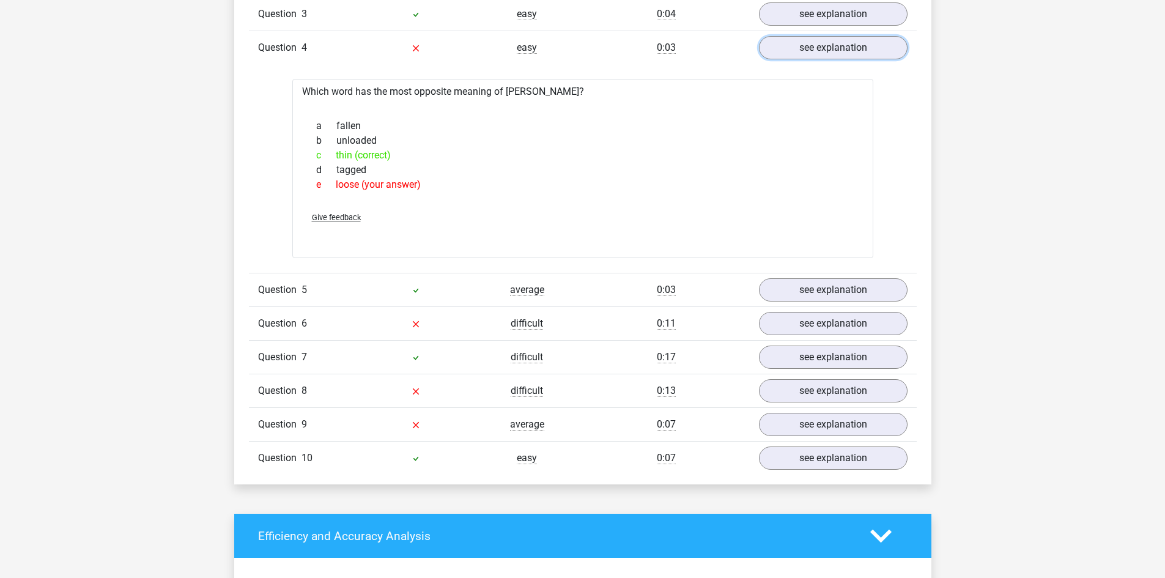
scroll to position [1321, 0]
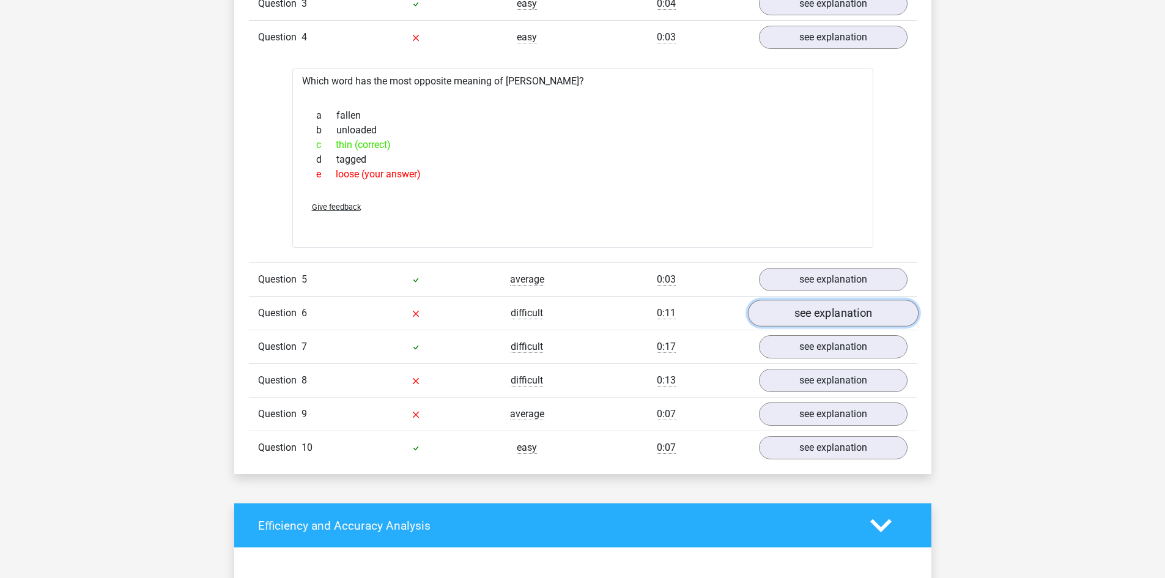
click at [774, 311] on link "see explanation" at bounding box center [833, 313] width 171 height 27
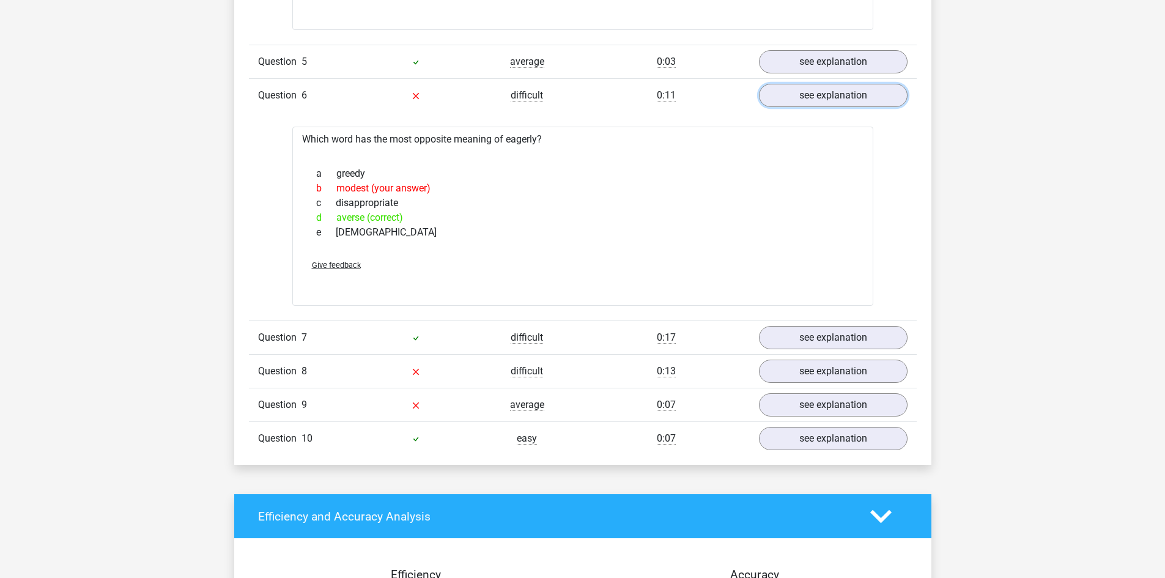
scroll to position [1597, 0]
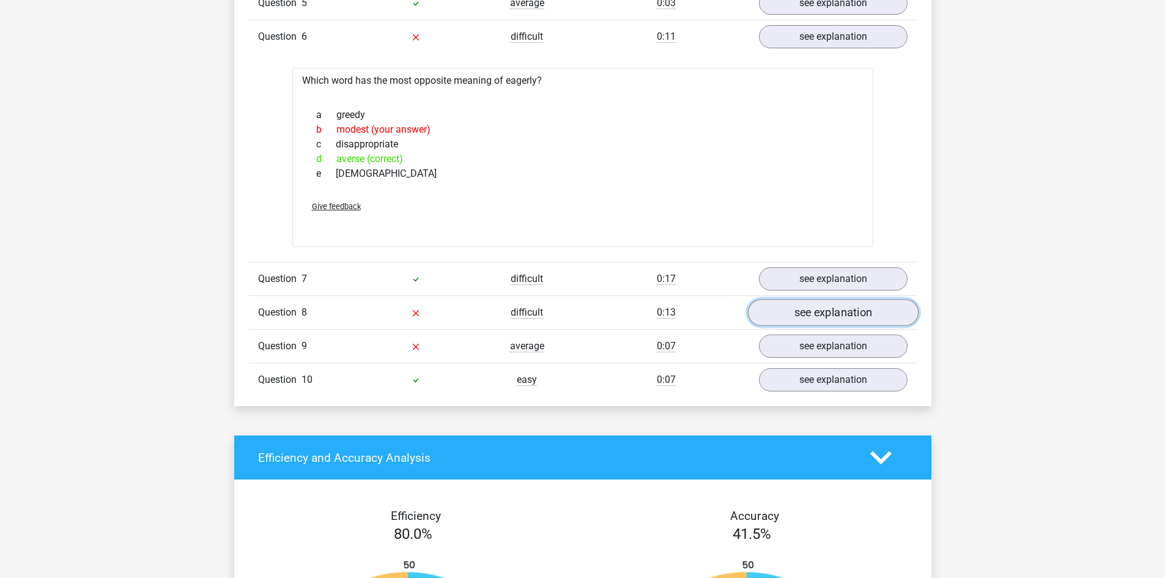
click at [784, 309] on link "see explanation" at bounding box center [833, 312] width 171 height 27
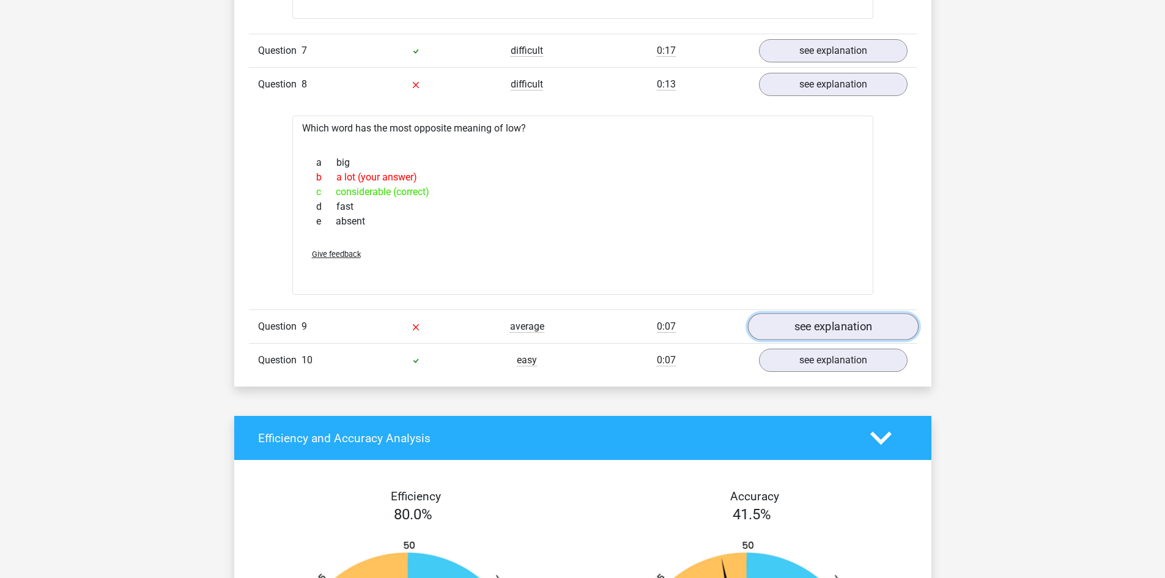
click at [792, 333] on link "see explanation" at bounding box center [833, 327] width 171 height 27
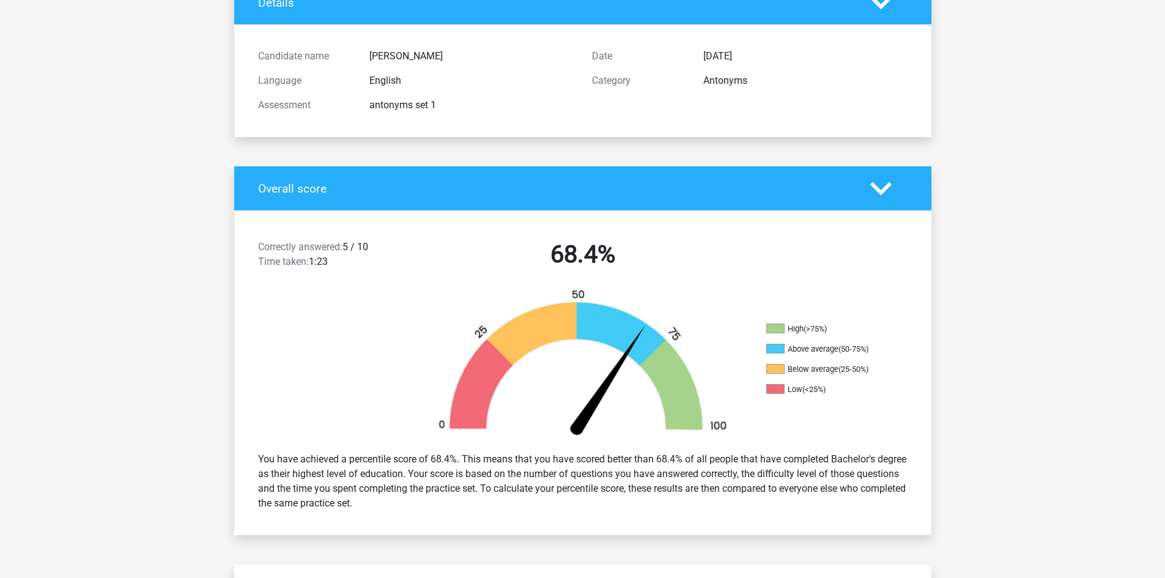
scroll to position [0, 0]
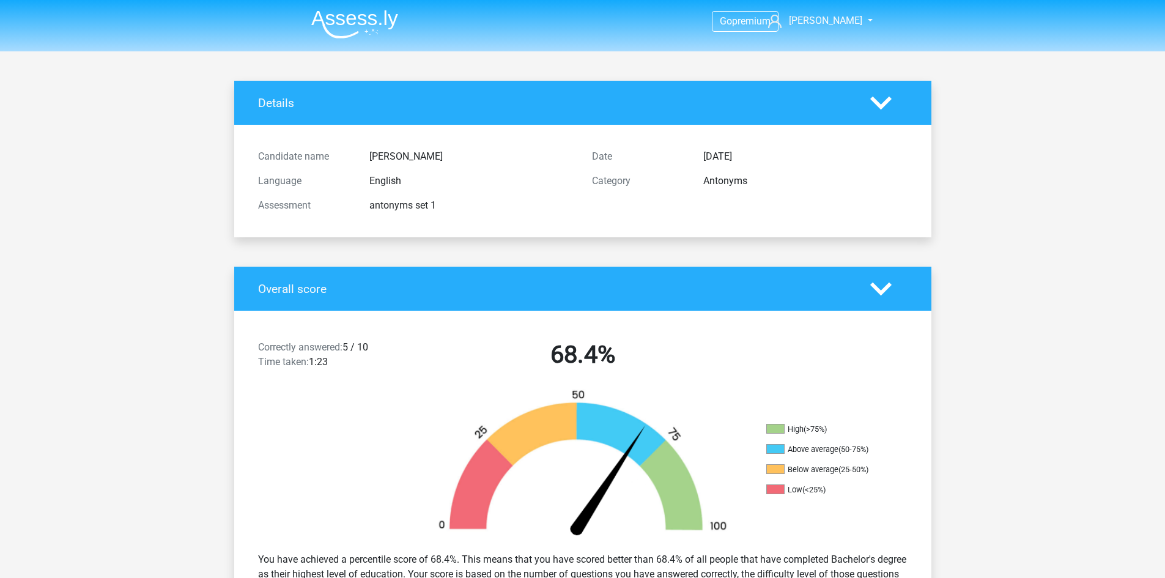
click at [323, 4] on nav "Go premium Jacob [EMAIL_ADDRESS][PERSON_NAME][DOMAIN_NAME]" at bounding box center [583, 22] width 563 height 40
click at [356, 24] on img at bounding box center [354, 24] width 87 height 29
